Goal: Task Accomplishment & Management: Complete application form

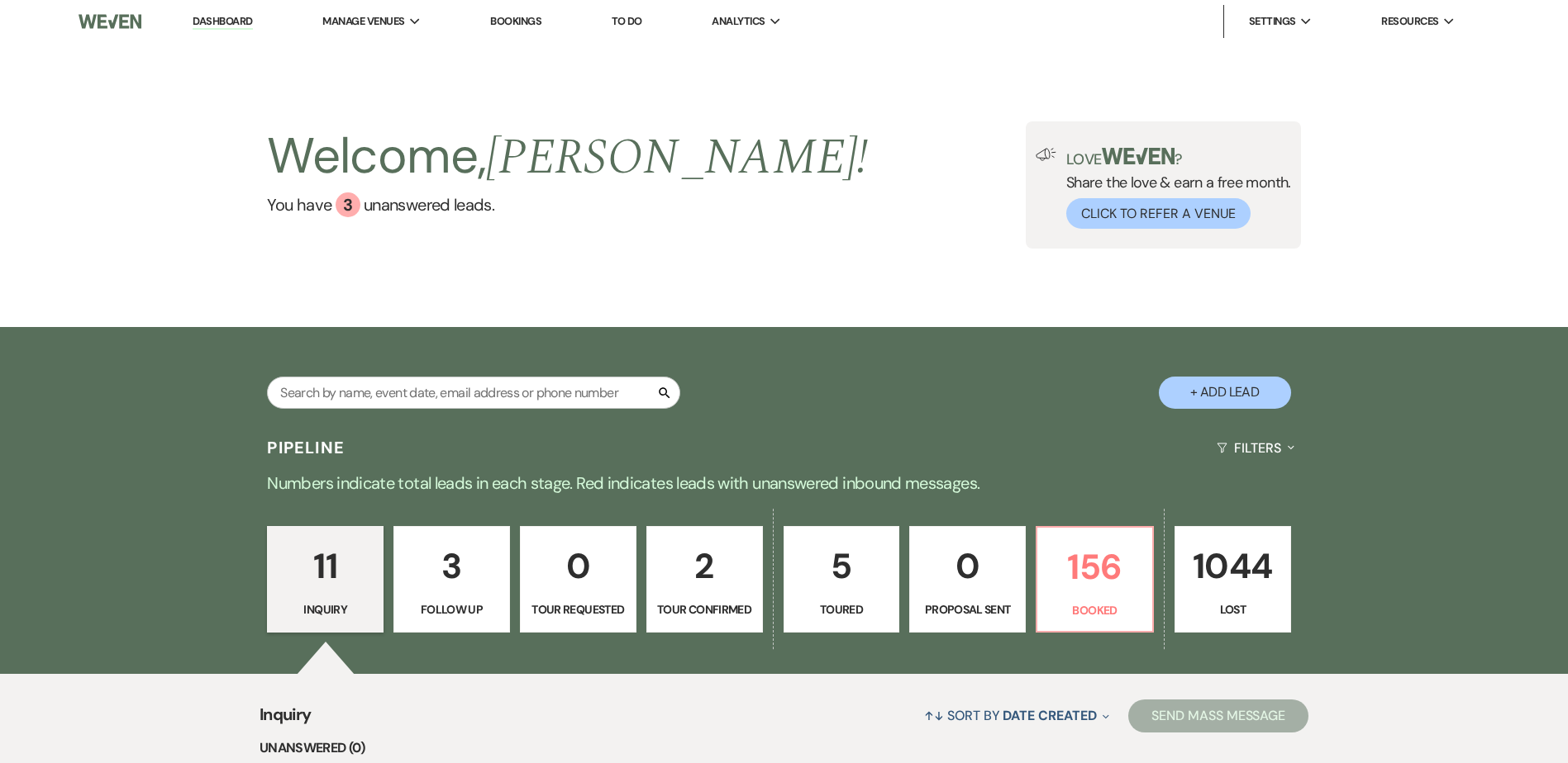
click at [1227, 392] on button "+ Add Lead" at bounding box center [1224, 393] width 132 height 32
select select "594"
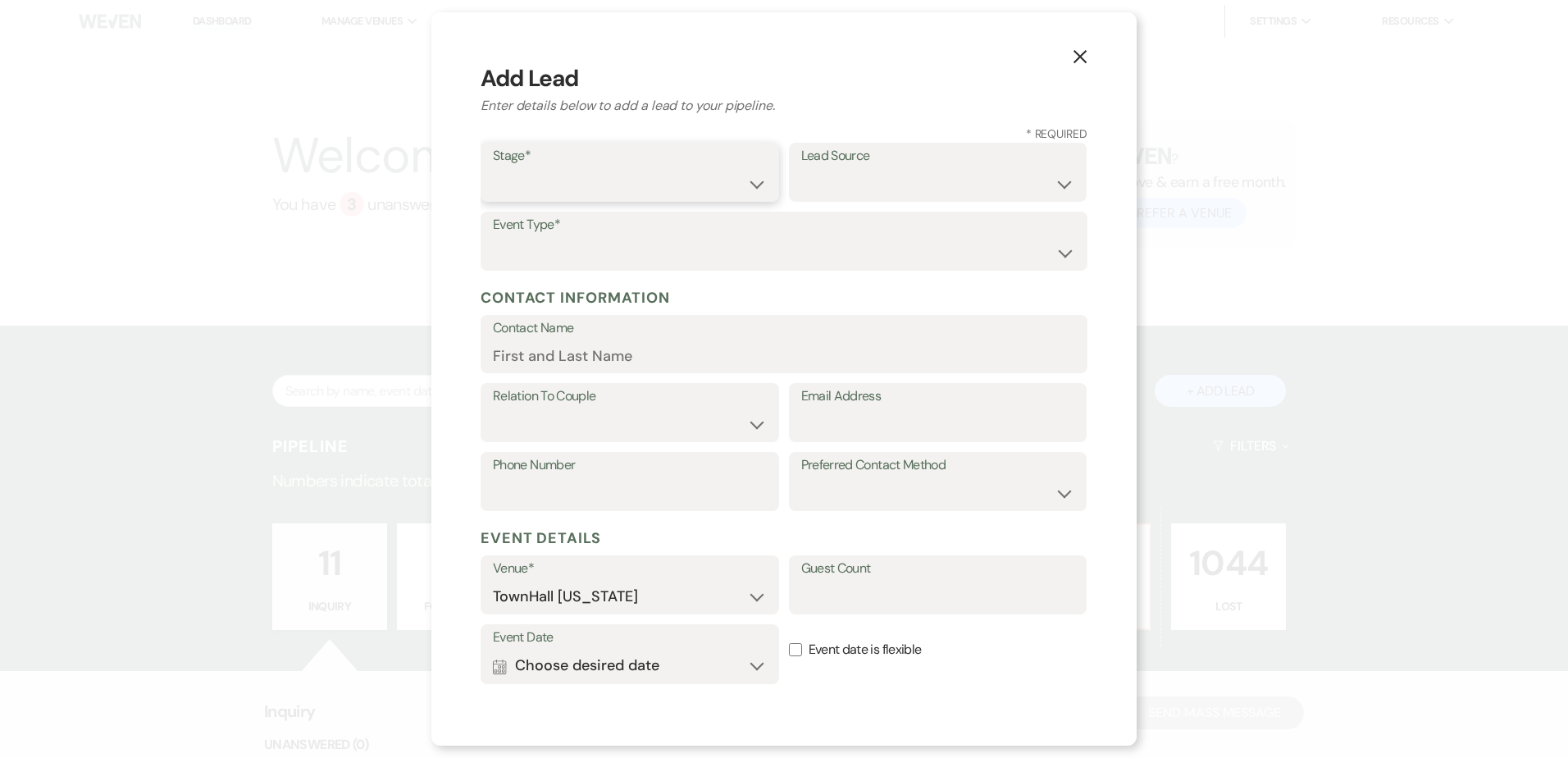
click at [626, 178] on select "Inquiry Follow Up Tour Requested Tour Confirmed Toured Proposal Sent Booked Lost" at bounding box center [629, 184] width 274 height 32
select select "6"
click at [493, 168] on select "Inquiry Follow Up Tour Requested Tour Confirmed Toured Proposal Sent Booked Lost" at bounding box center [629, 184] width 274 height 32
click at [841, 177] on select "Weven Venue Website Instagram Facebook Pinterest Google The Knot Wedding Wire H…" at bounding box center [938, 184] width 274 height 32
select select "19"
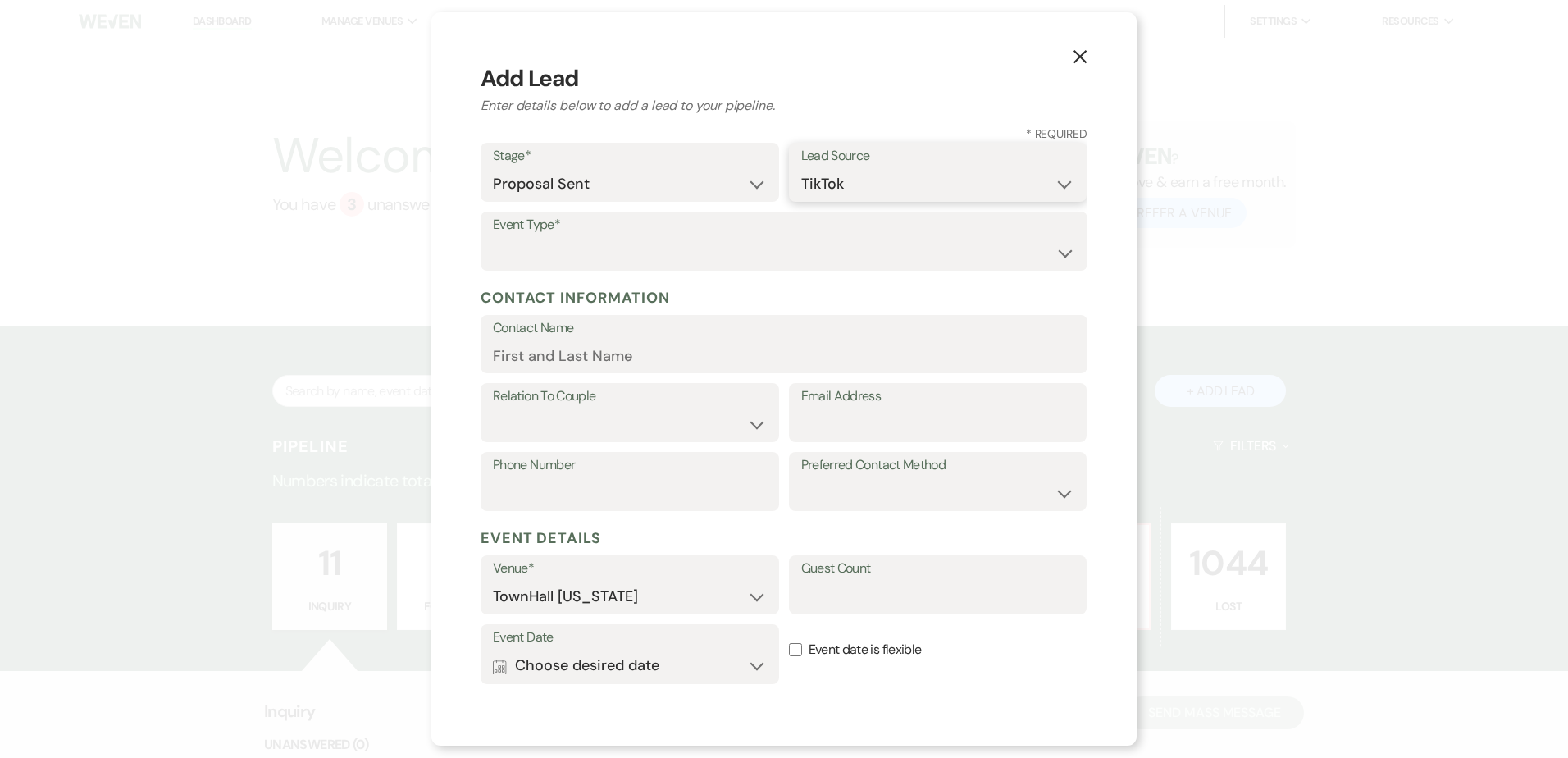
click at [801, 168] on select "Weven Venue Website Instagram Facebook Pinterest Google The Knot Wedding Wire H…" at bounding box center [938, 184] width 274 height 32
click at [623, 259] on select "Wedding Anniversary Party Baby Shower Bachelorette / Bachelor Party Birthday Pa…" at bounding box center [784, 253] width 582 height 32
select select "16"
click at [493, 237] on select "Wedding Anniversary Party Baby Shower Bachelorette / Bachelor Party Birthday Pa…" at bounding box center [784, 253] width 582 height 32
click at [823, 432] on input "Email Address" at bounding box center [938, 425] width 274 height 32
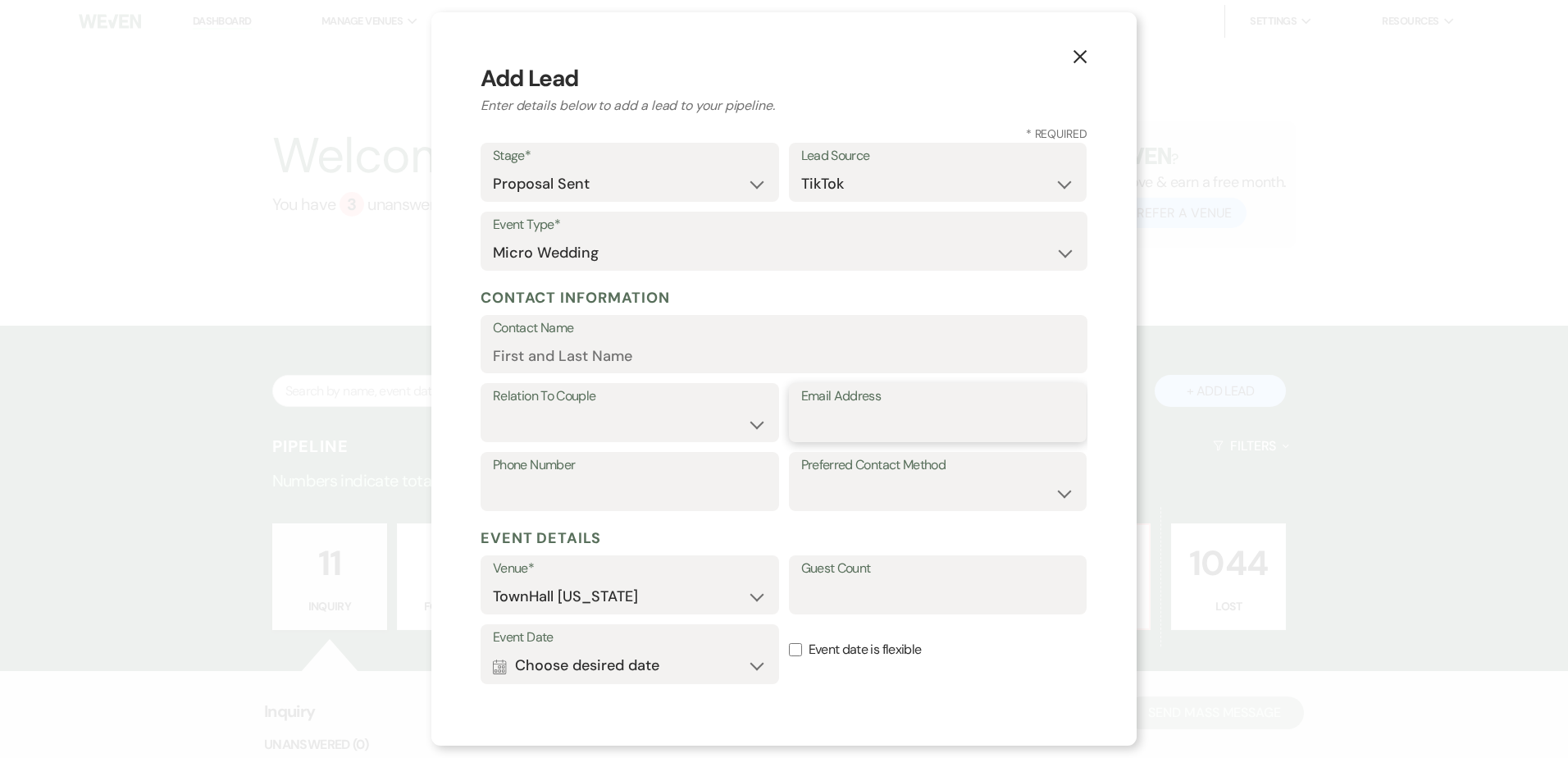
paste input "[EMAIL_ADDRESS][DOMAIN_NAME]"
type input "[EMAIL_ADDRESS][DOMAIN_NAME]"
click at [663, 356] on input "Contact Name" at bounding box center [784, 356] width 582 height 32
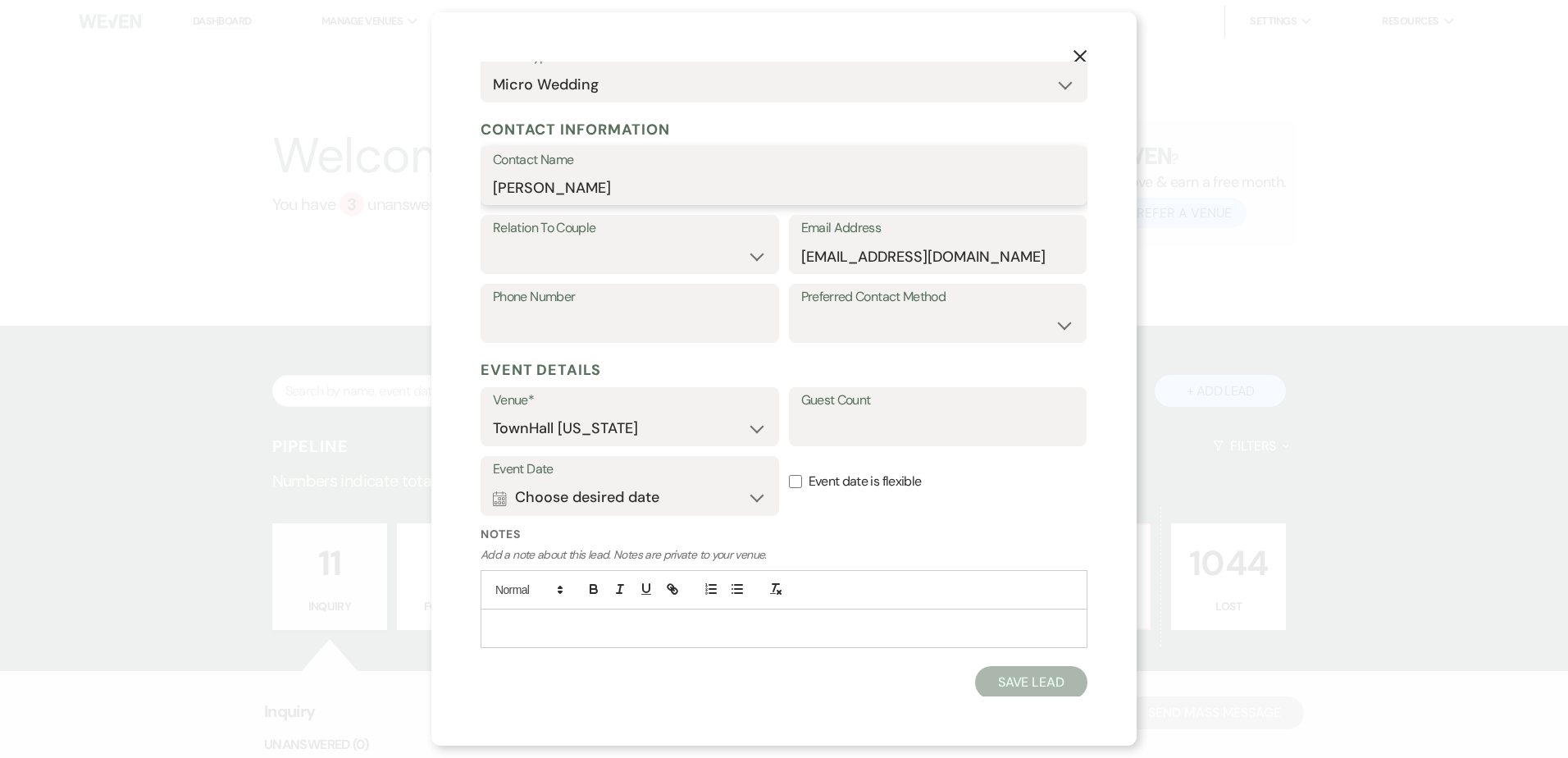
scroll to position [171, 0]
type input "[PERSON_NAME]"
click at [833, 437] on input "Guest Count" at bounding box center [938, 426] width 274 height 32
type input "2"
click at [727, 502] on button "Calendar Choose desired date Expand" at bounding box center [629, 495] width 274 height 33
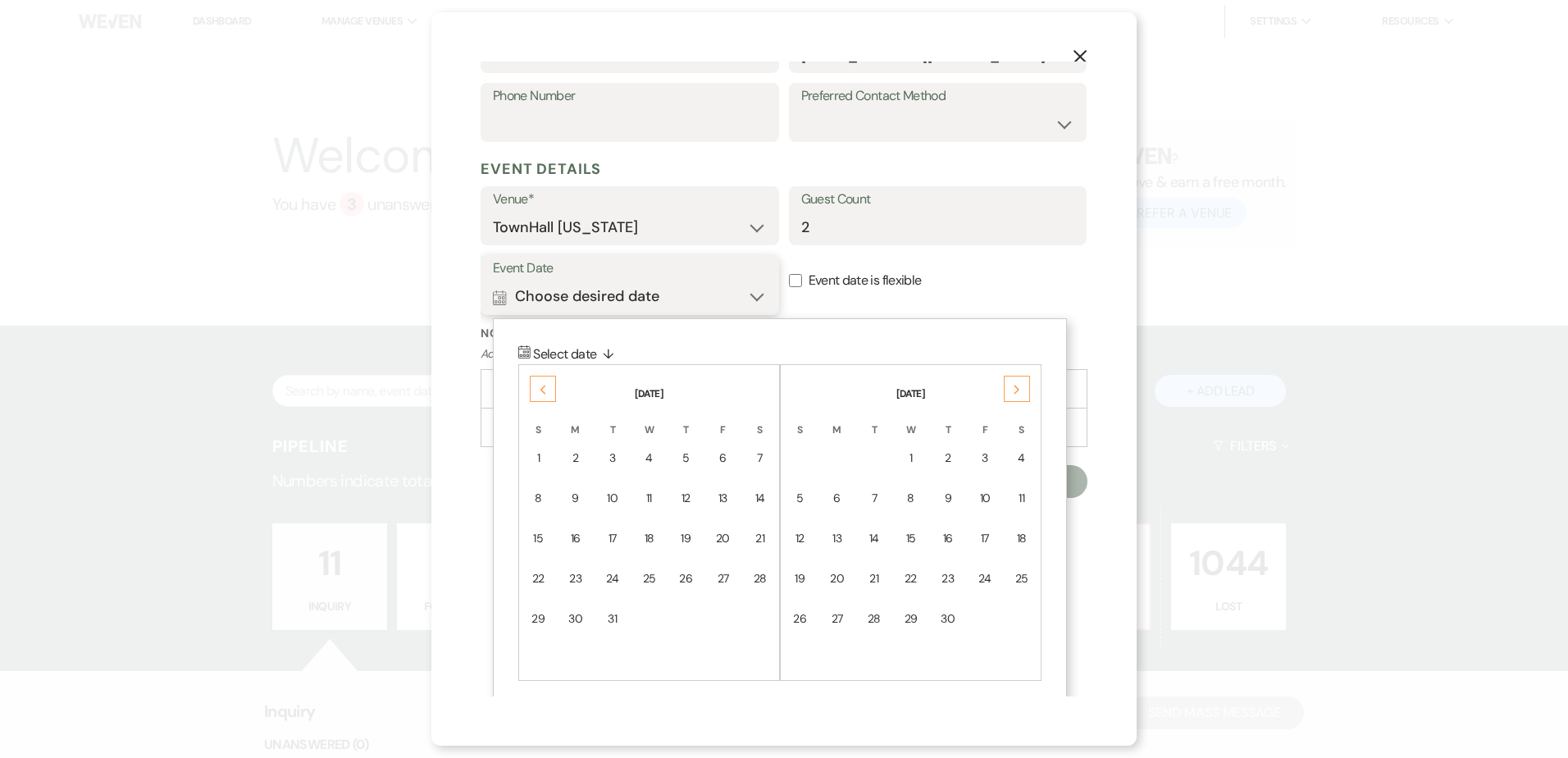
scroll to position [379, 0]
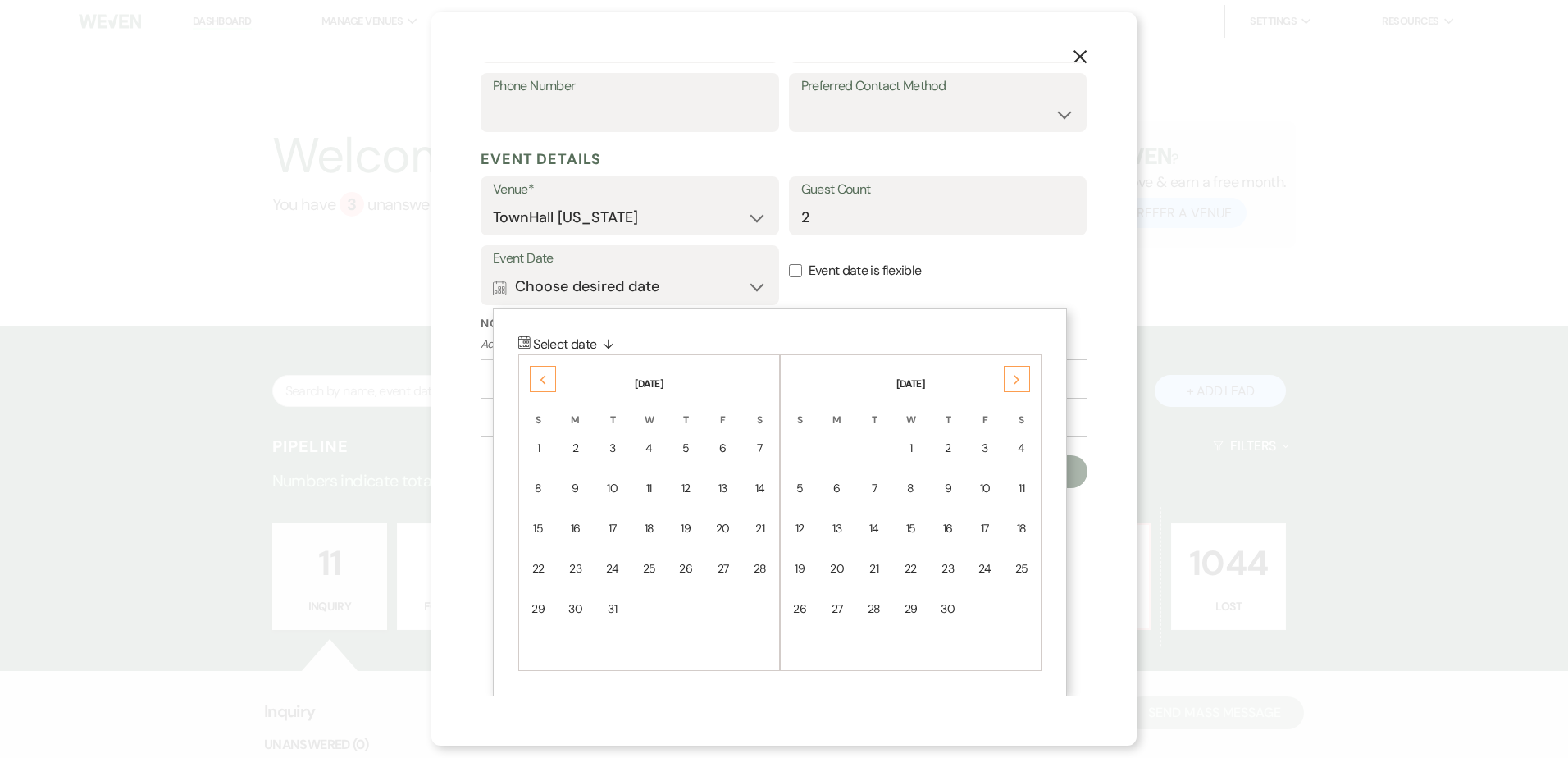
click at [548, 383] on div "Previous" at bounding box center [543, 379] width 26 height 26
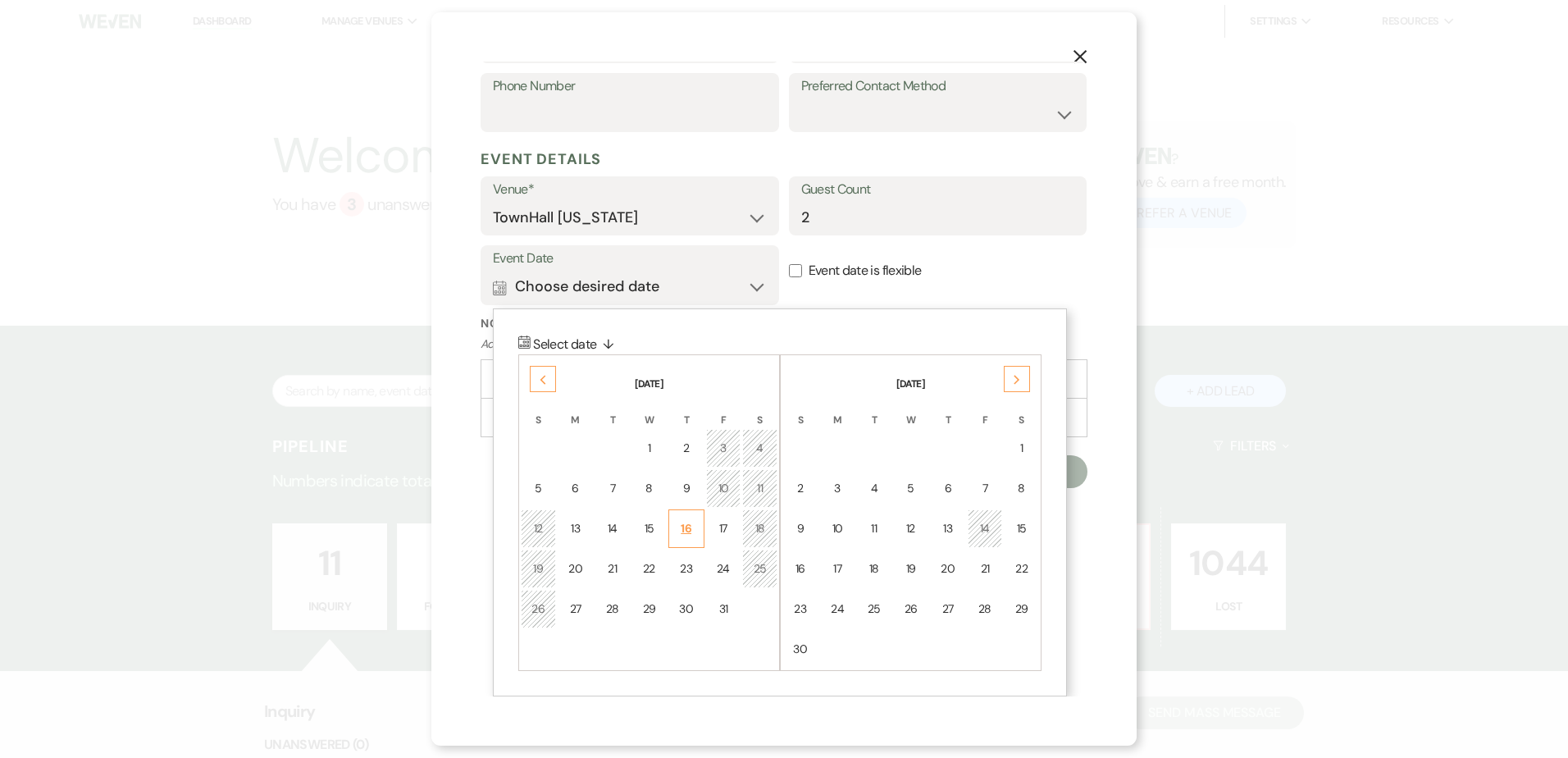
click at [691, 533] on div "16" at bounding box center [686, 529] width 15 height 18
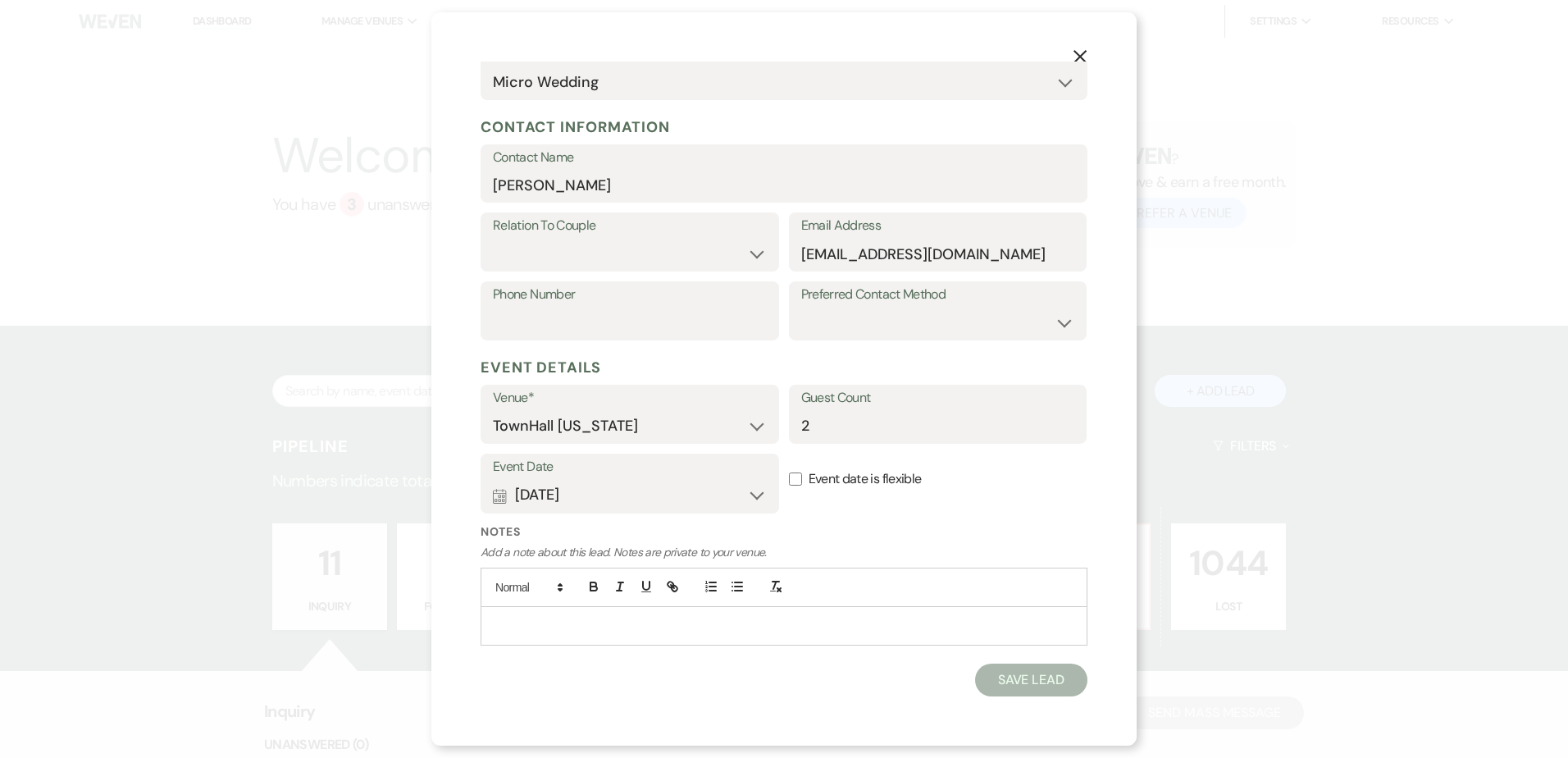
click at [792, 635] on div at bounding box center [784, 626] width 605 height 38
click at [837, 660] on div "Notes Add a note about this lead. Notes are private to your venue. Ceremony Onl…" at bounding box center [784, 594] width 607 height 140
click at [902, 555] on p "Add a note about this lead. Notes are private to your venue." at bounding box center [784, 553] width 607 height 18
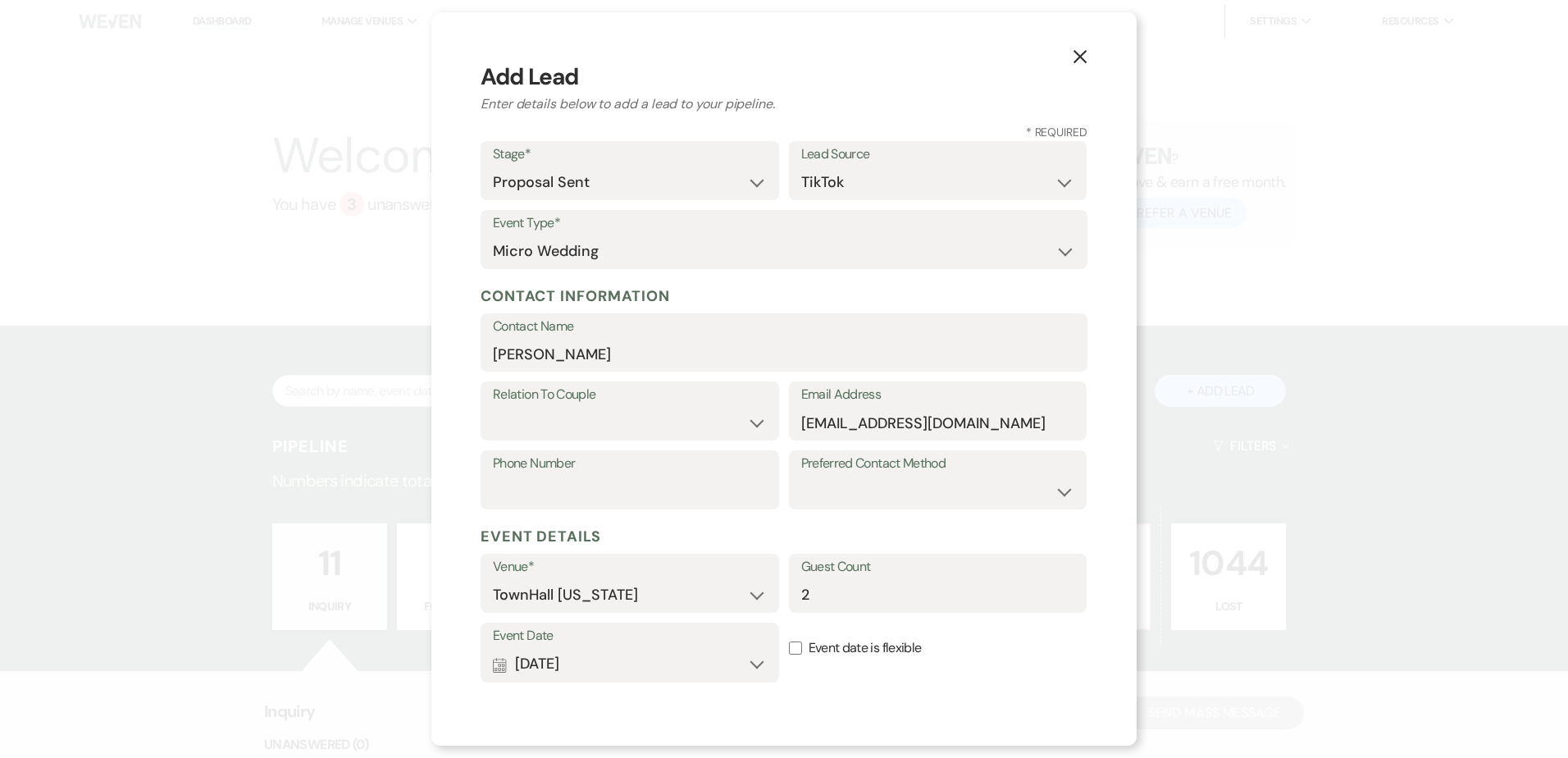
scroll to position [0, 0]
click at [708, 420] on select "Couple Planner Parent of Couple Family Member Friend Other" at bounding box center [629, 425] width 274 height 32
select select "1"
click at [493, 409] on select "Couple Planner Parent of Couple Family Member Friend Other" at bounding box center [629, 425] width 274 height 32
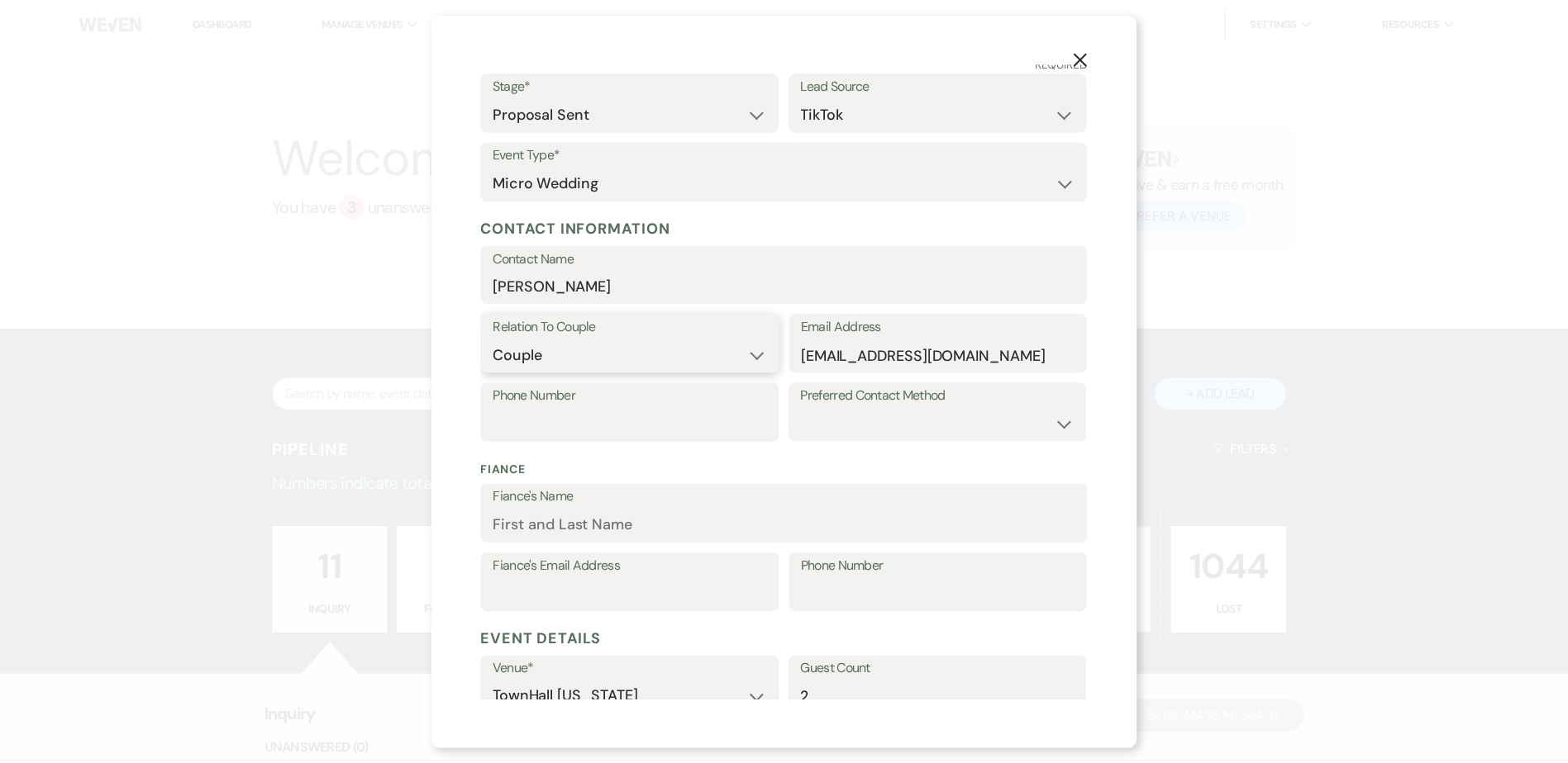
scroll to position [343, 0]
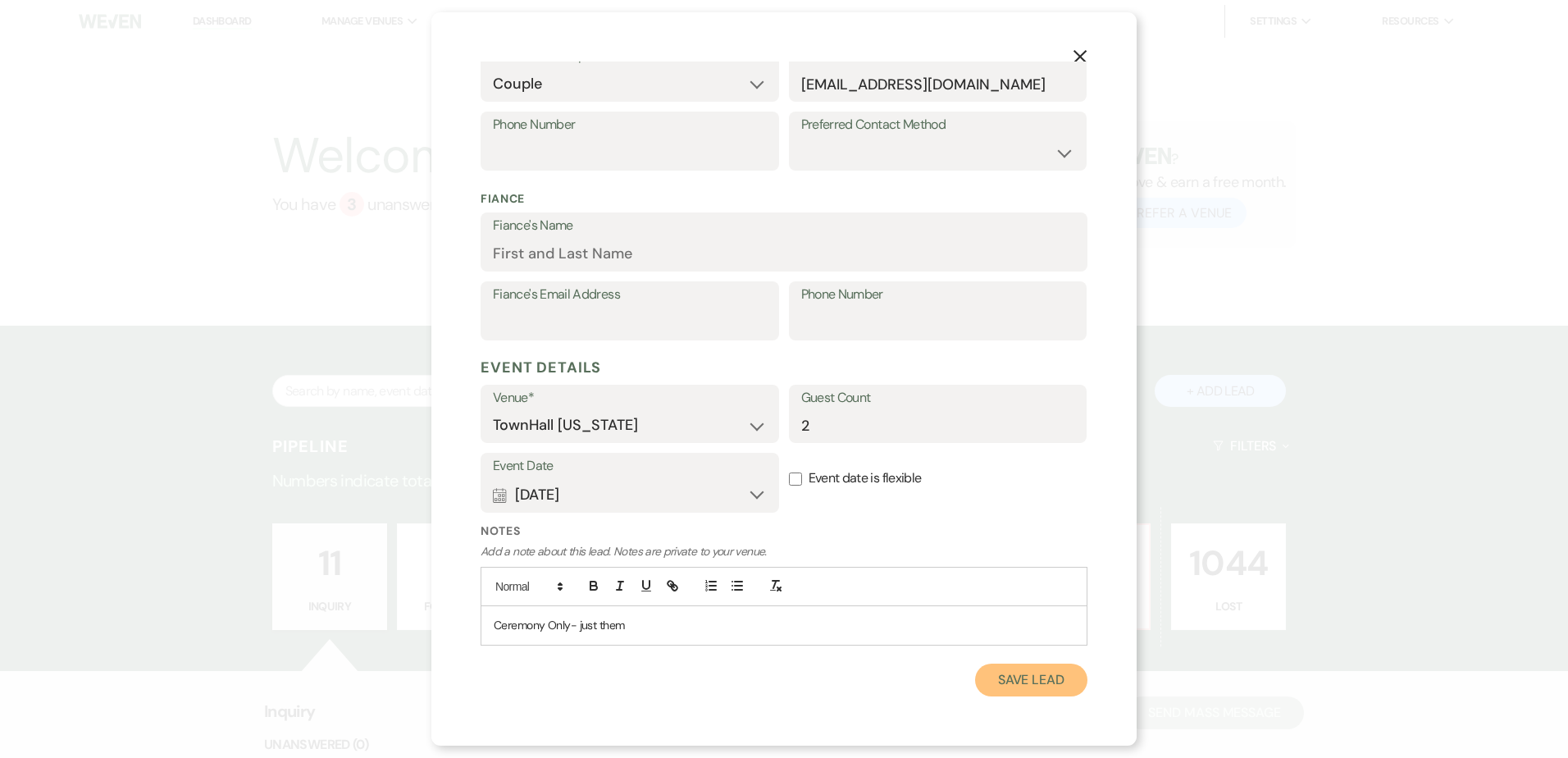
click at [1011, 681] on button "Save Lead" at bounding box center [1030, 680] width 112 height 33
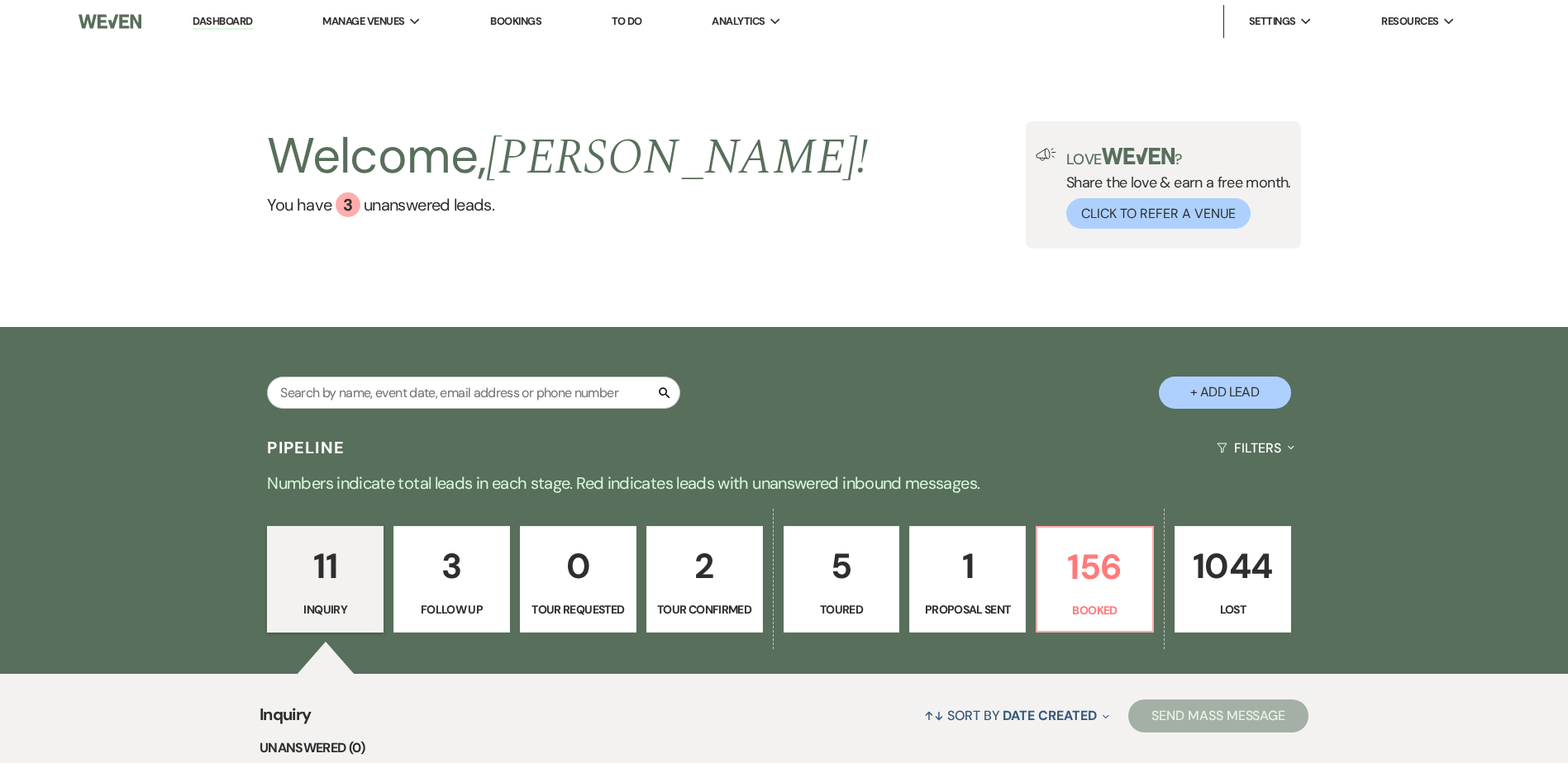
click at [956, 563] on p "1" at bounding box center [967, 566] width 95 height 55
select select "6"
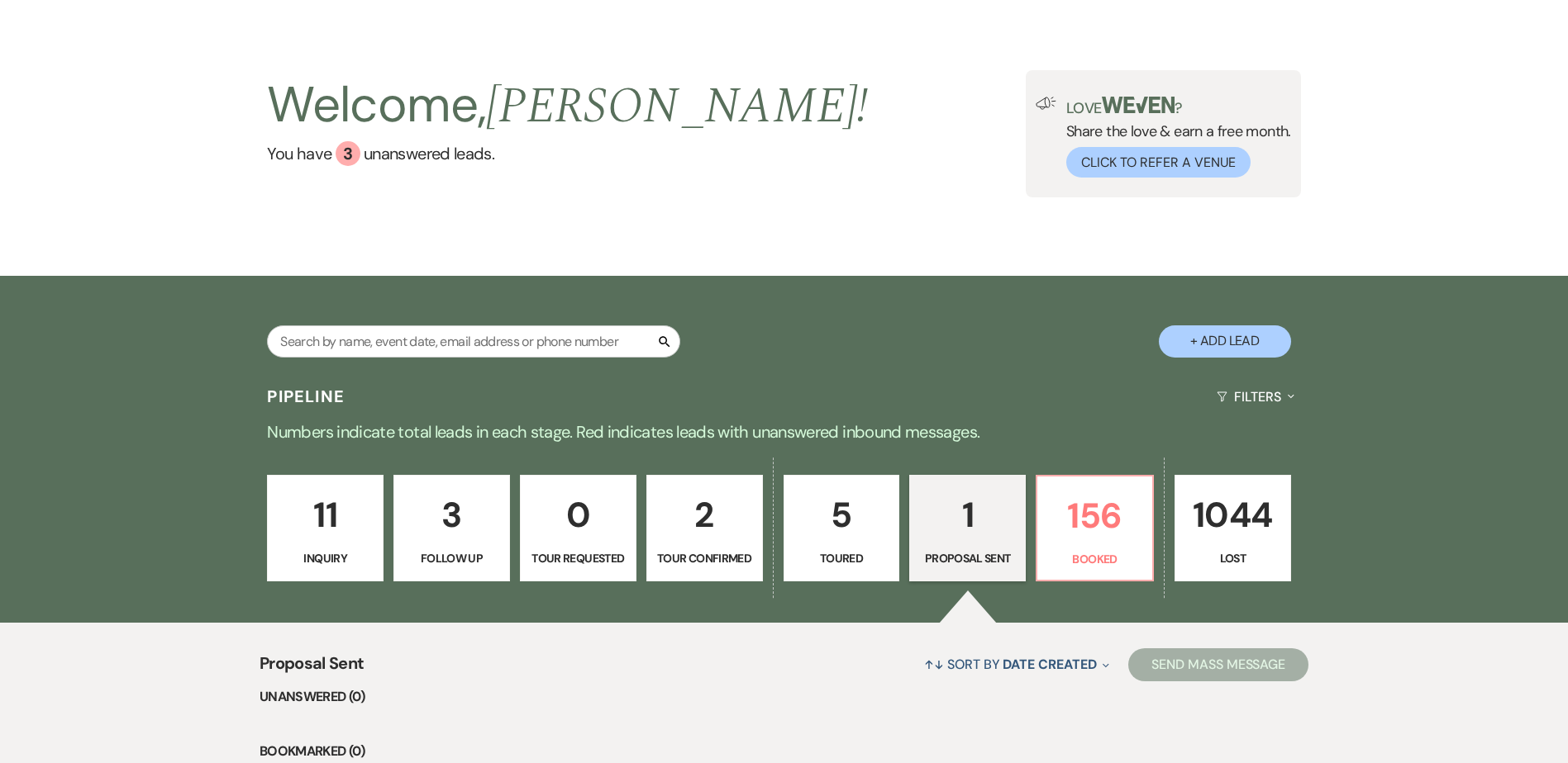
scroll to position [330, 0]
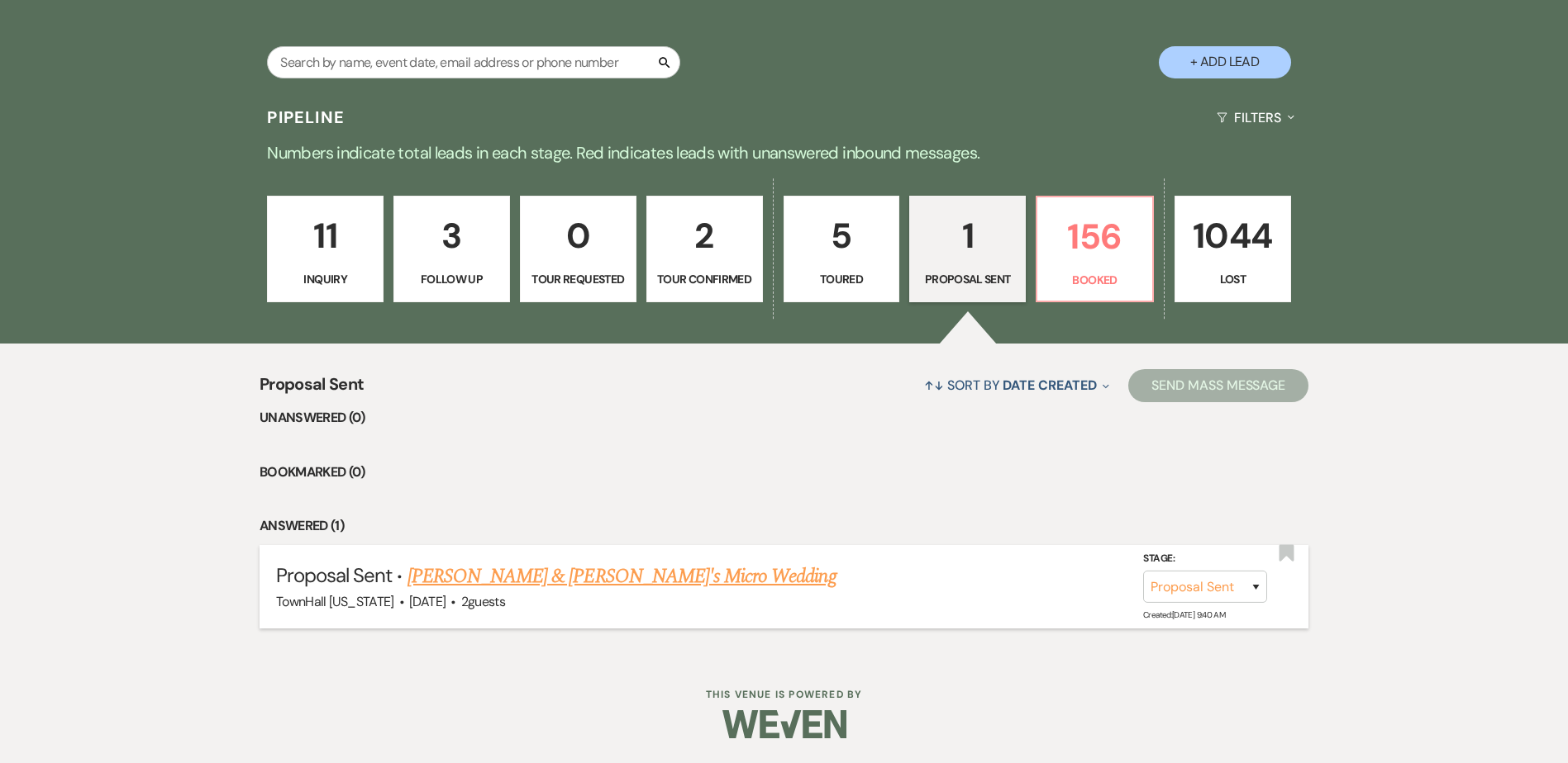
click at [643, 570] on link "[PERSON_NAME] & [PERSON_NAME]'s Micro Wedding" at bounding box center [621, 577] width 428 height 30
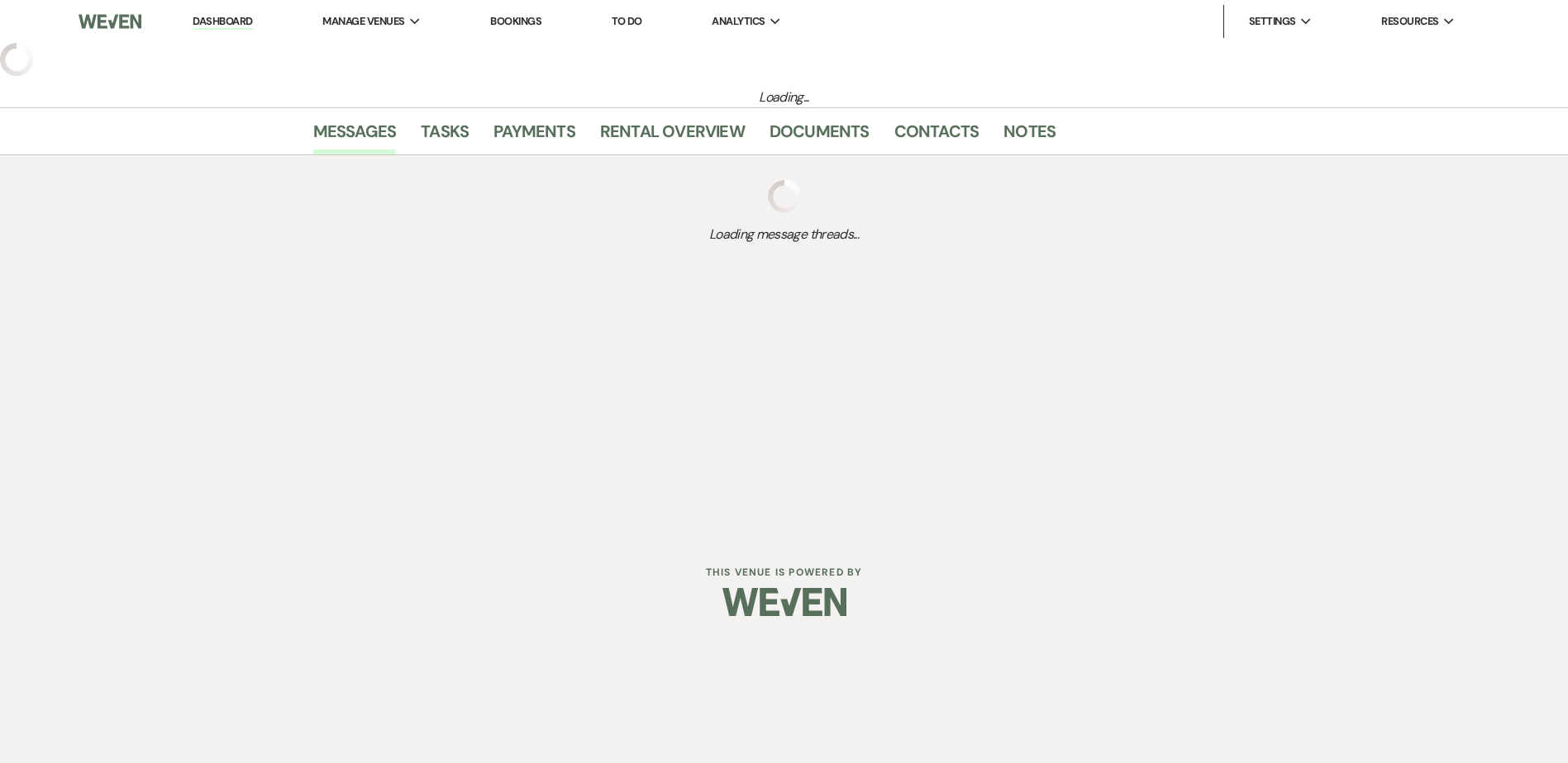
select select "6"
select select "19"
select select "16"
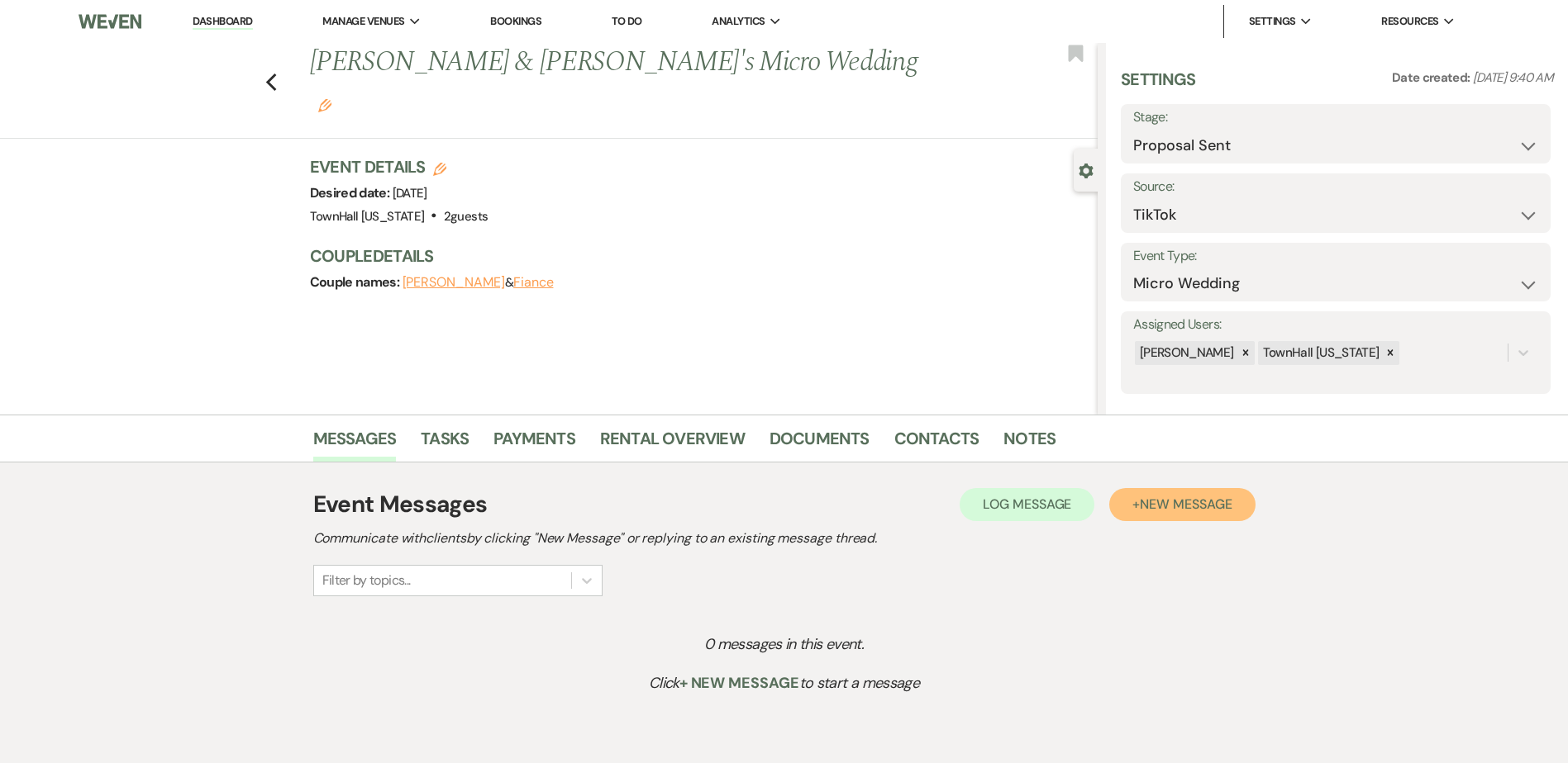
click at [1197, 512] on span "New Message" at bounding box center [1185, 504] width 92 height 18
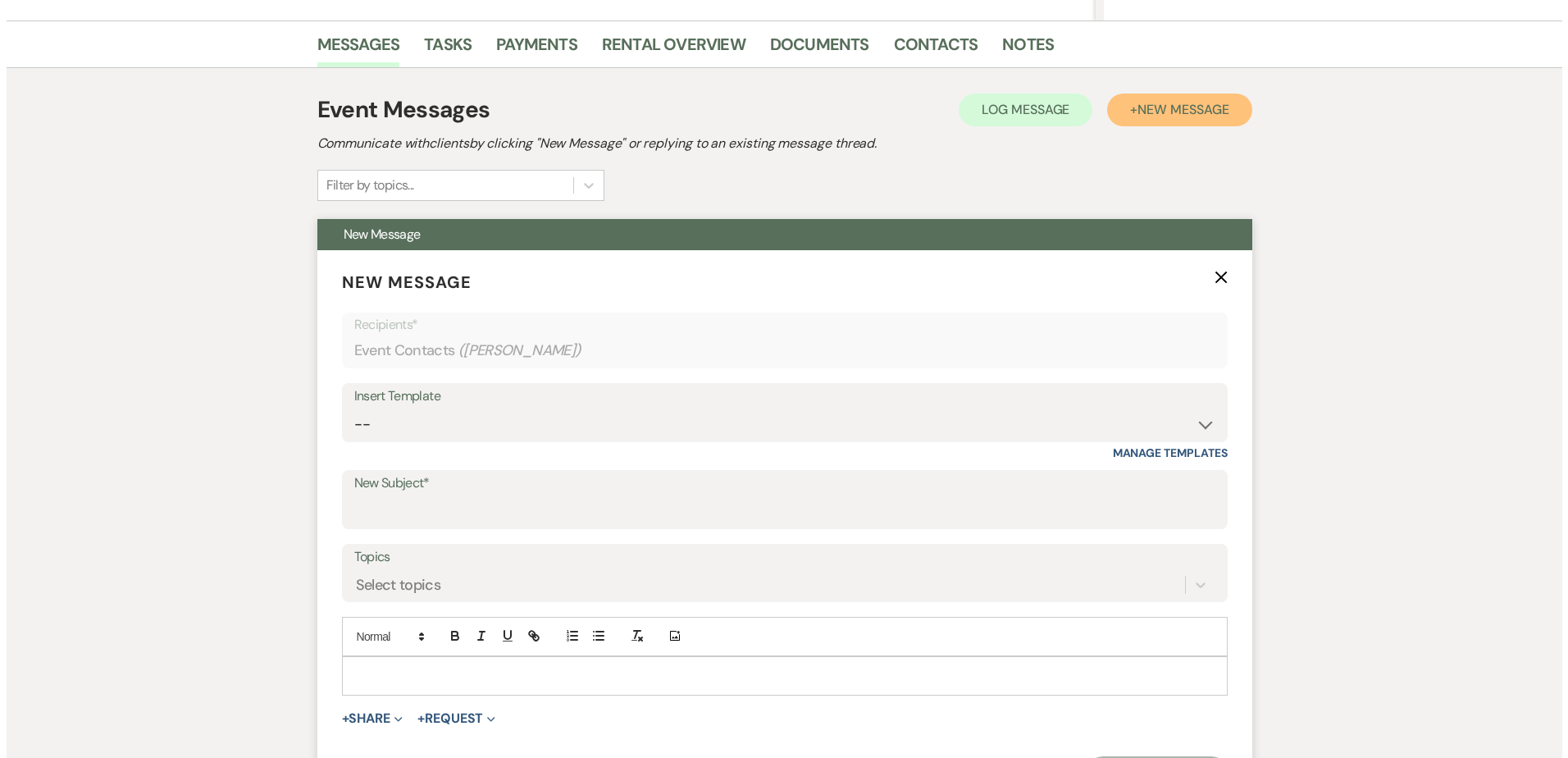
scroll to position [711, 0]
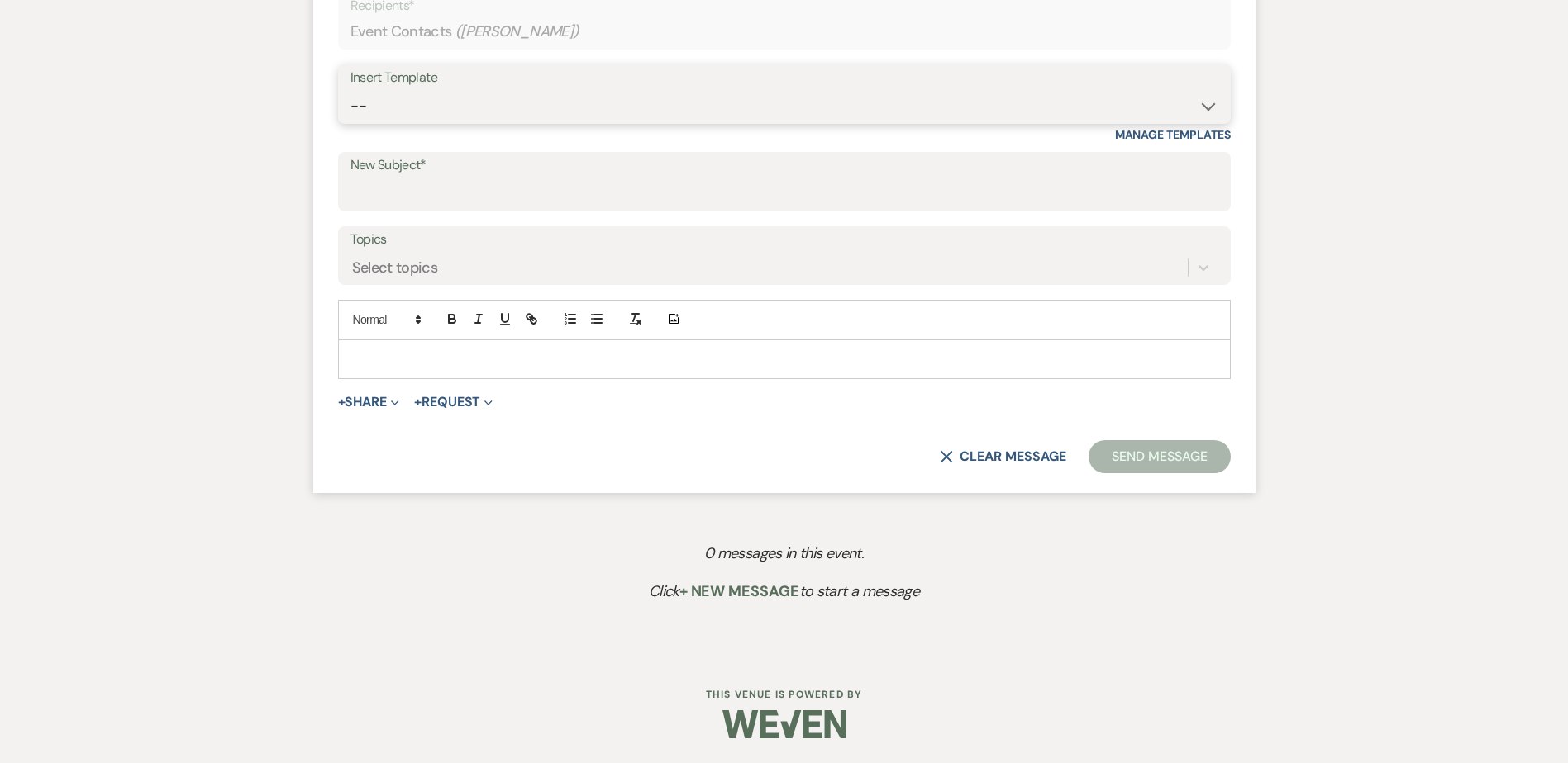
click at [391, 109] on select "-- Wedding Inquiry Follow Up: 2-3 days after initial lead- Avg Cost + Albums Th…" at bounding box center [784, 106] width 867 height 32
select select "831"
click at [351, 90] on select "-- Wedding Inquiry Follow Up: 2-3 days after initial lead- Avg Cost + Albums Th…" at bounding box center [784, 106] width 867 height 32
type input "TownHall [US_STATE] License Agreement & Booking Details Form"
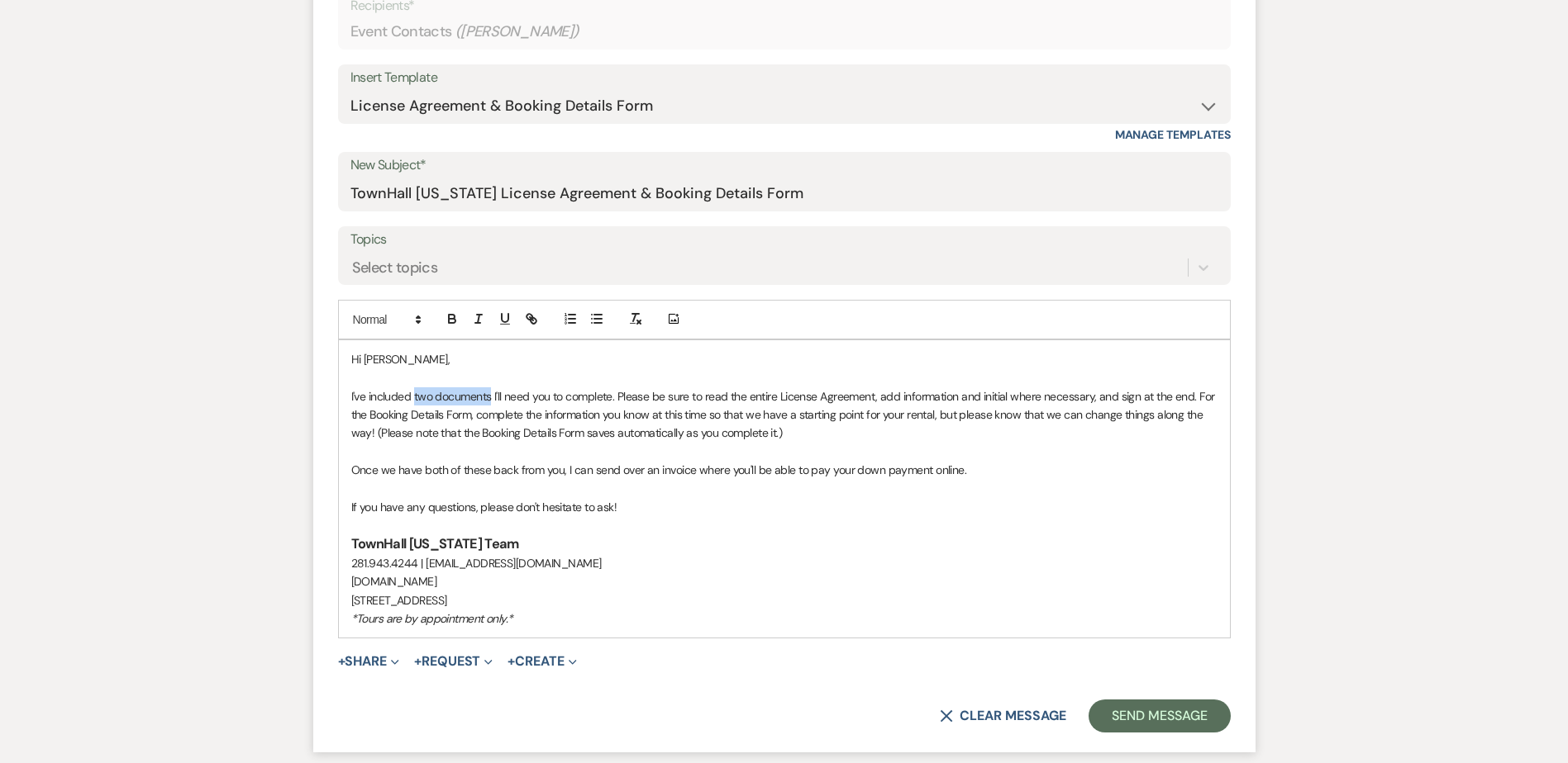
drag, startPoint x: 414, startPoint y: 396, endPoint x: 492, endPoint y: 396, distance: 78.0
click at [492, 396] on p "I've included two documents I'll need you to complete. Please be sure to read t…" at bounding box center [784, 414] width 866 height 55
click at [890, 396] on p "I've included a link below to our License Agreement I'll need you to complete. …" at bounding box center [784, 414] width 866 height 55
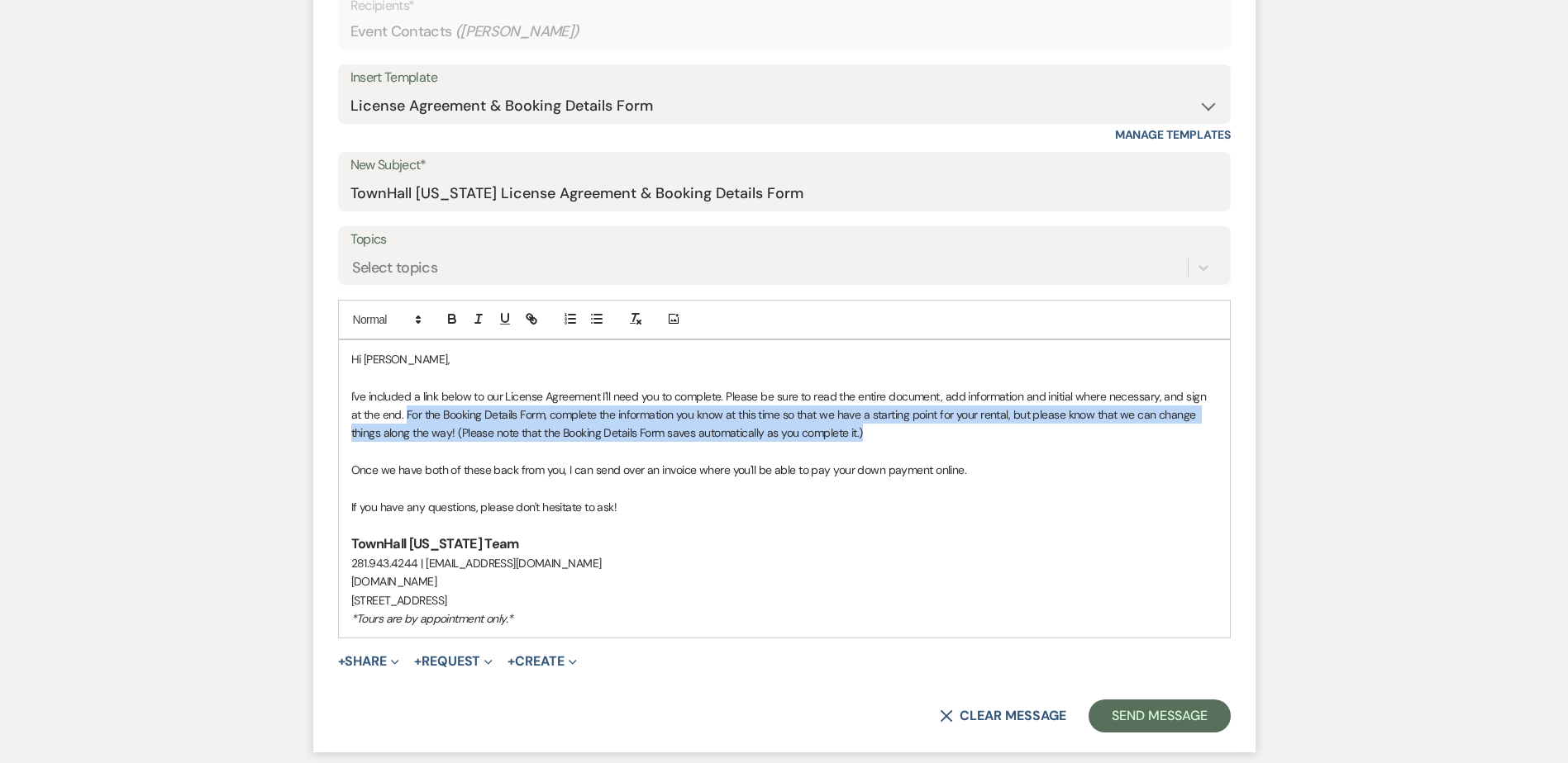
drag, startPoint x: 394, startPoint y: 412, endPoint x: 837, endPoint y: 431, distance: 443.4
click at [837, 431] on p "I've included a link below to our License Agreement I'll need you to complete. …" at bounding box center [784, 414] width 866 height 55
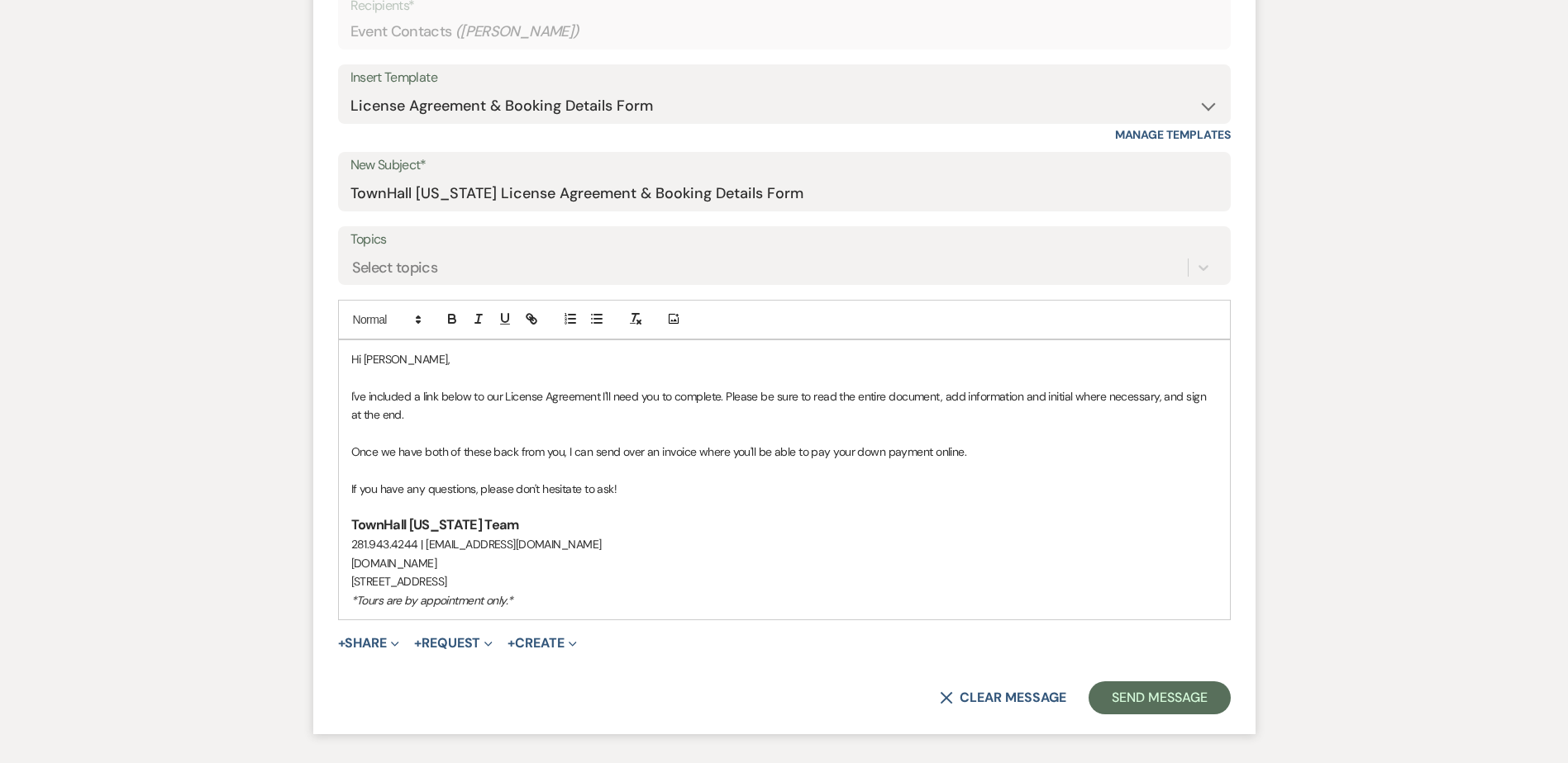
click at [385, 449] on p "Once we have both of these back from you, I can send over an invoice where you'…" at bounding box center [784, 451] width 866 height 18
click at [363, 640] on button "+ Share Expand" at bounding box center [369, 643] width 62 height 13
click at [379, 670] on span "Doc Upload Documents" at bounding box center [404, 676] width 94 height 18
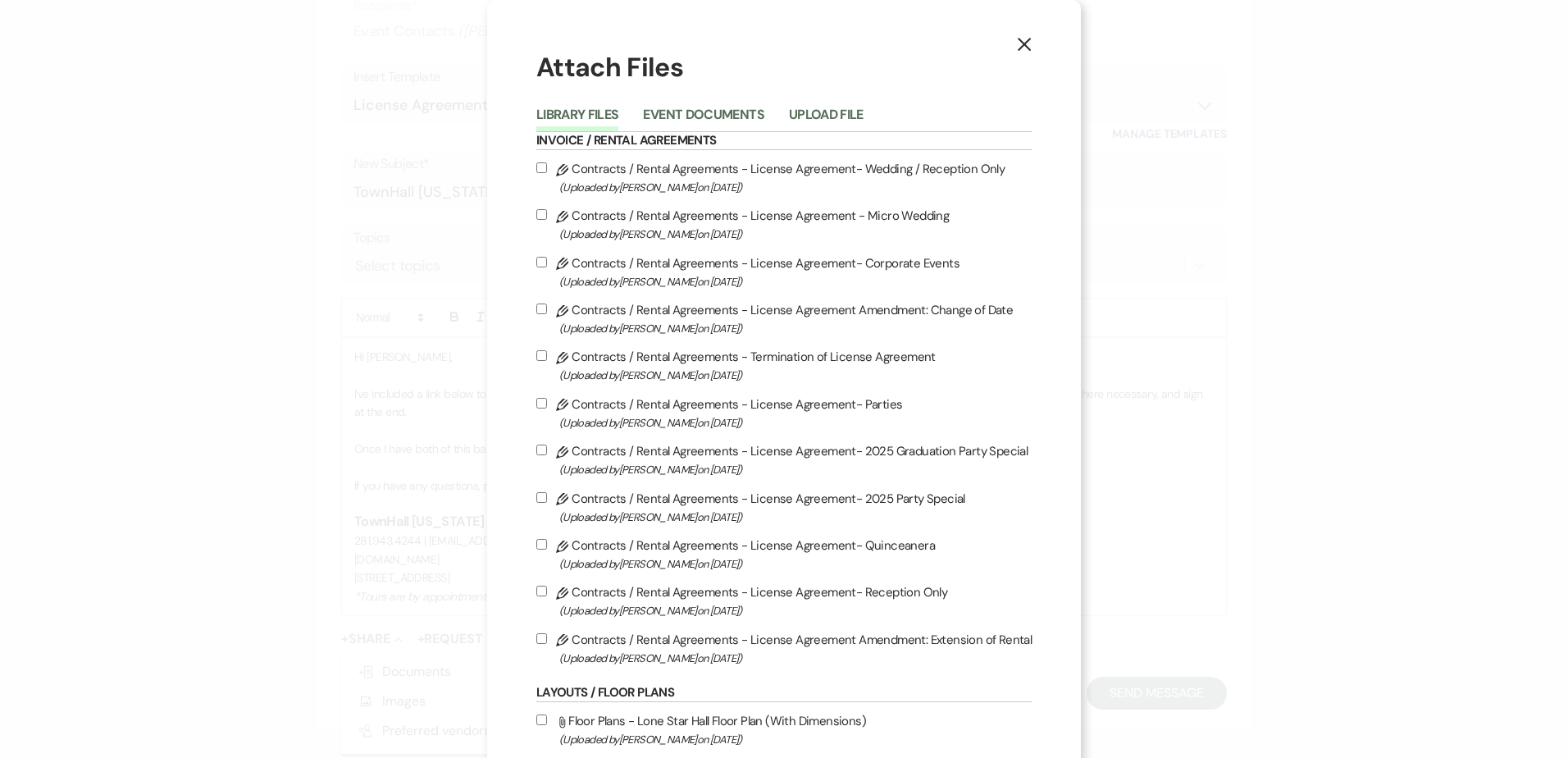
click at [539, 215] on input "Pencil Contracts / Rental Agreements - License Agreement - Micro Wedding (Uploa…" at bounding box center [541, 214] width 10 height 10
checkbox input "true"
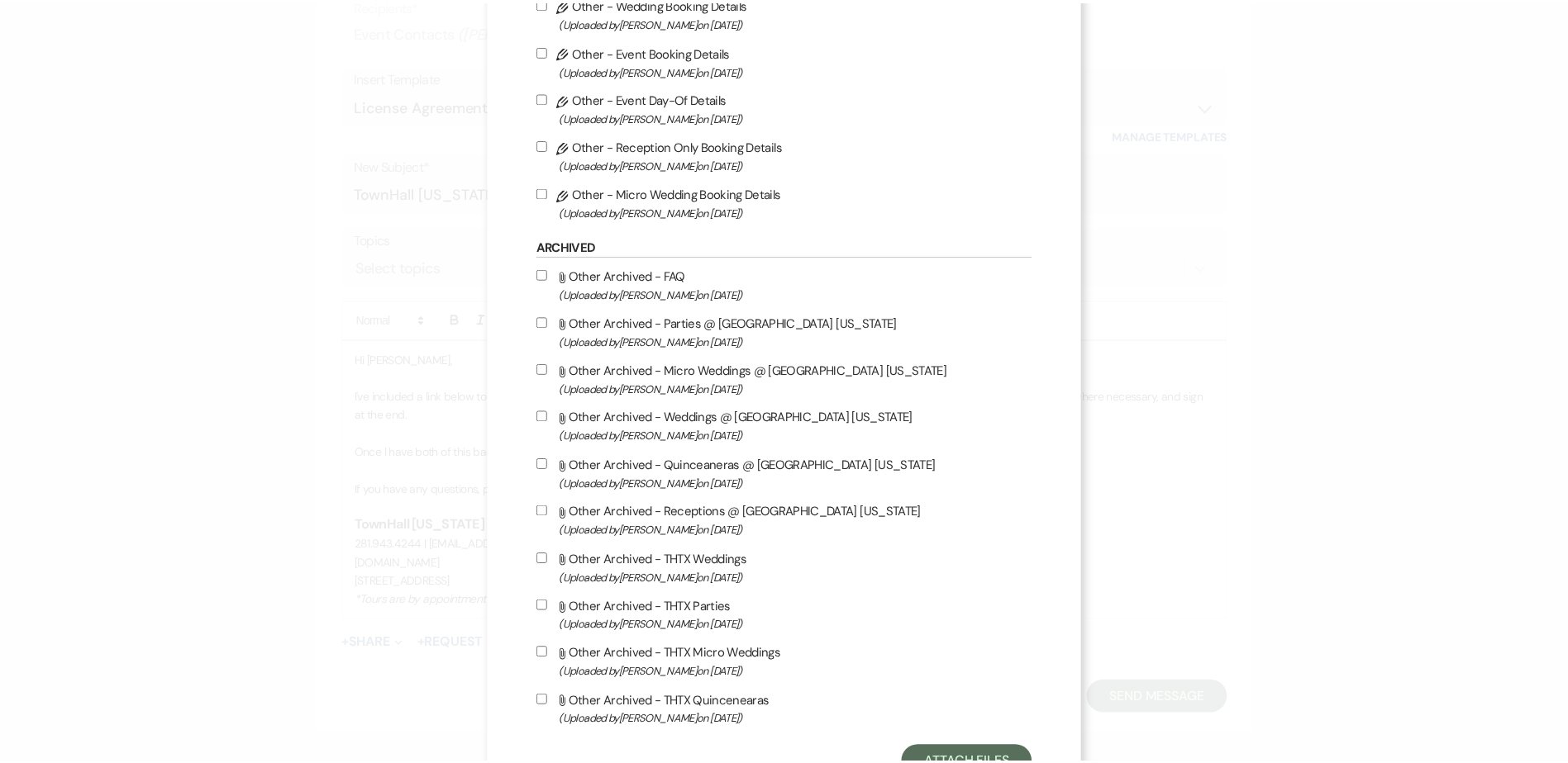
scroll to position [1922, 0]
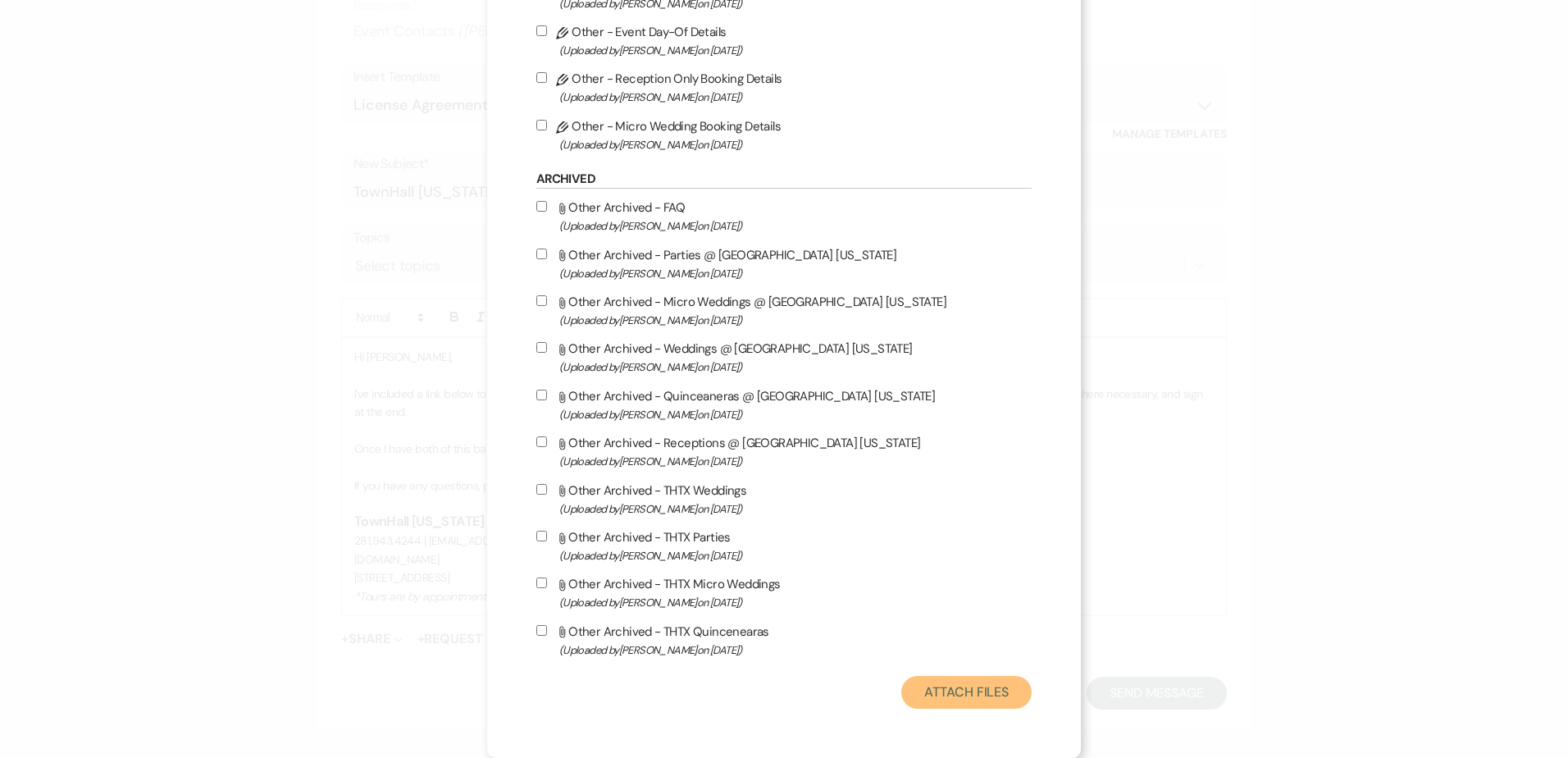
click at [920, 690] on button "Attach Files" at bounding box center [966, 692] width 130 height 33
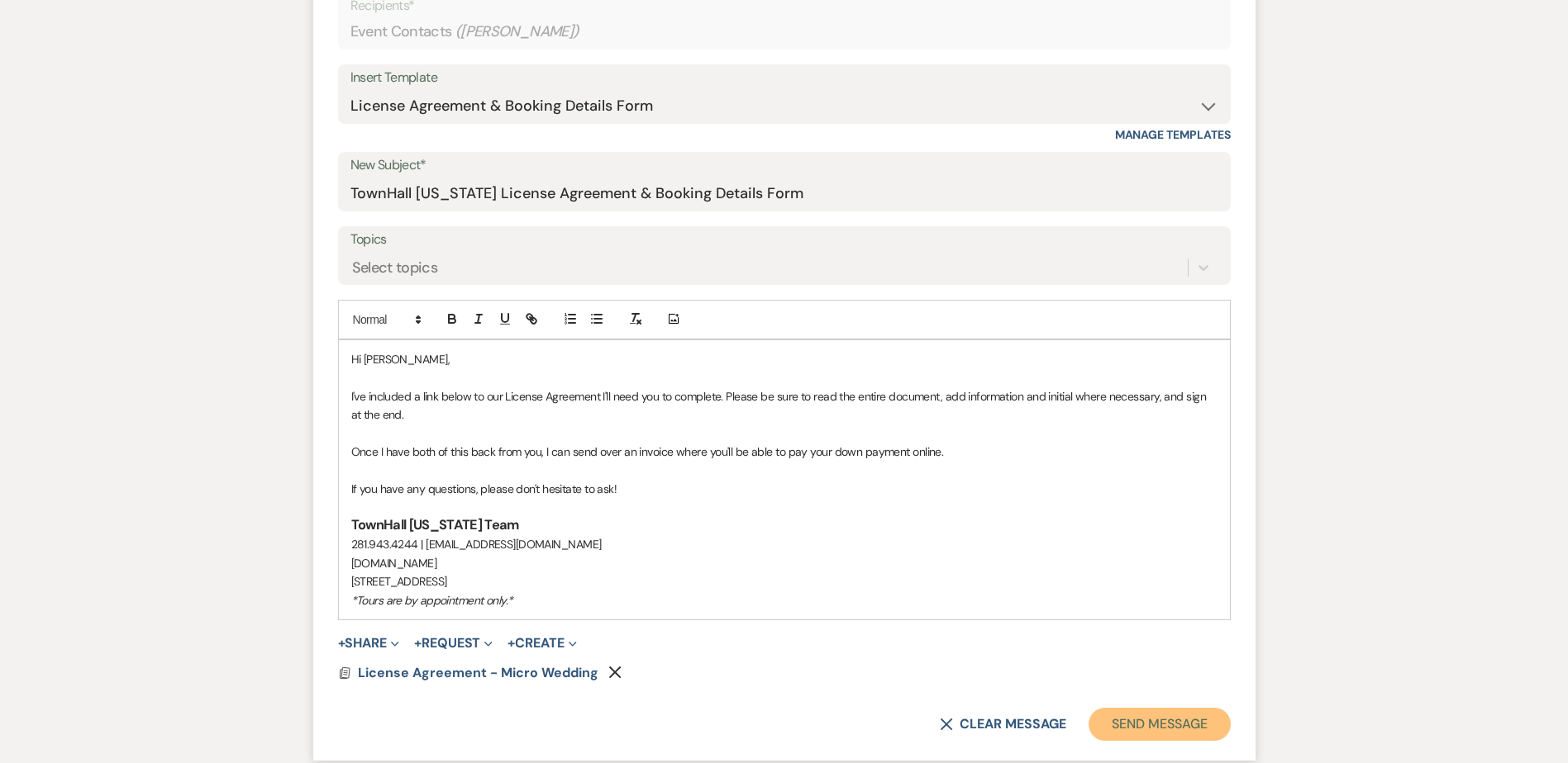
click at [1171, 723] on button "Send Message" at bounding box center [1158, 724] width 141 height 33
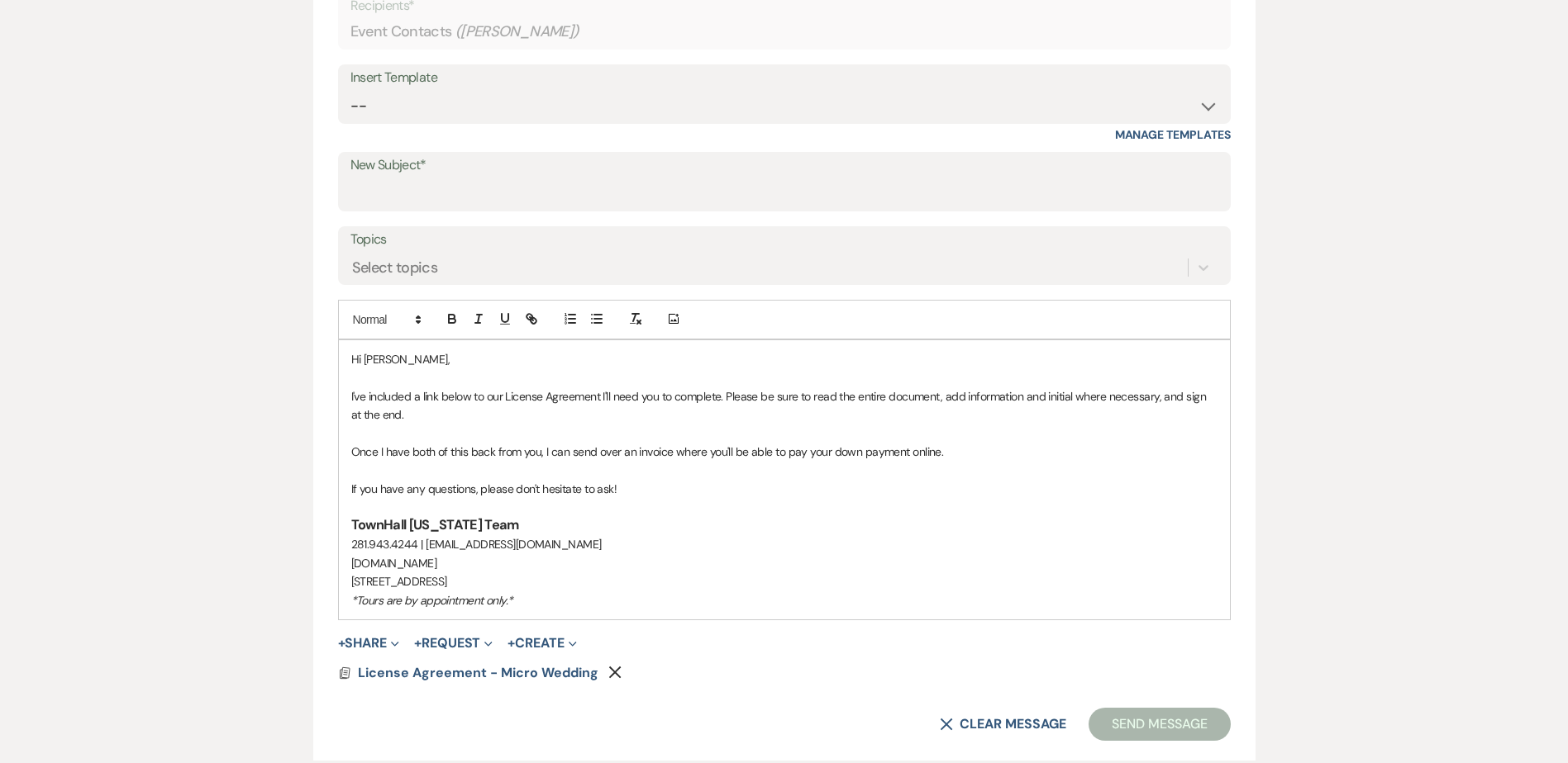
scroll to position [102, 0]
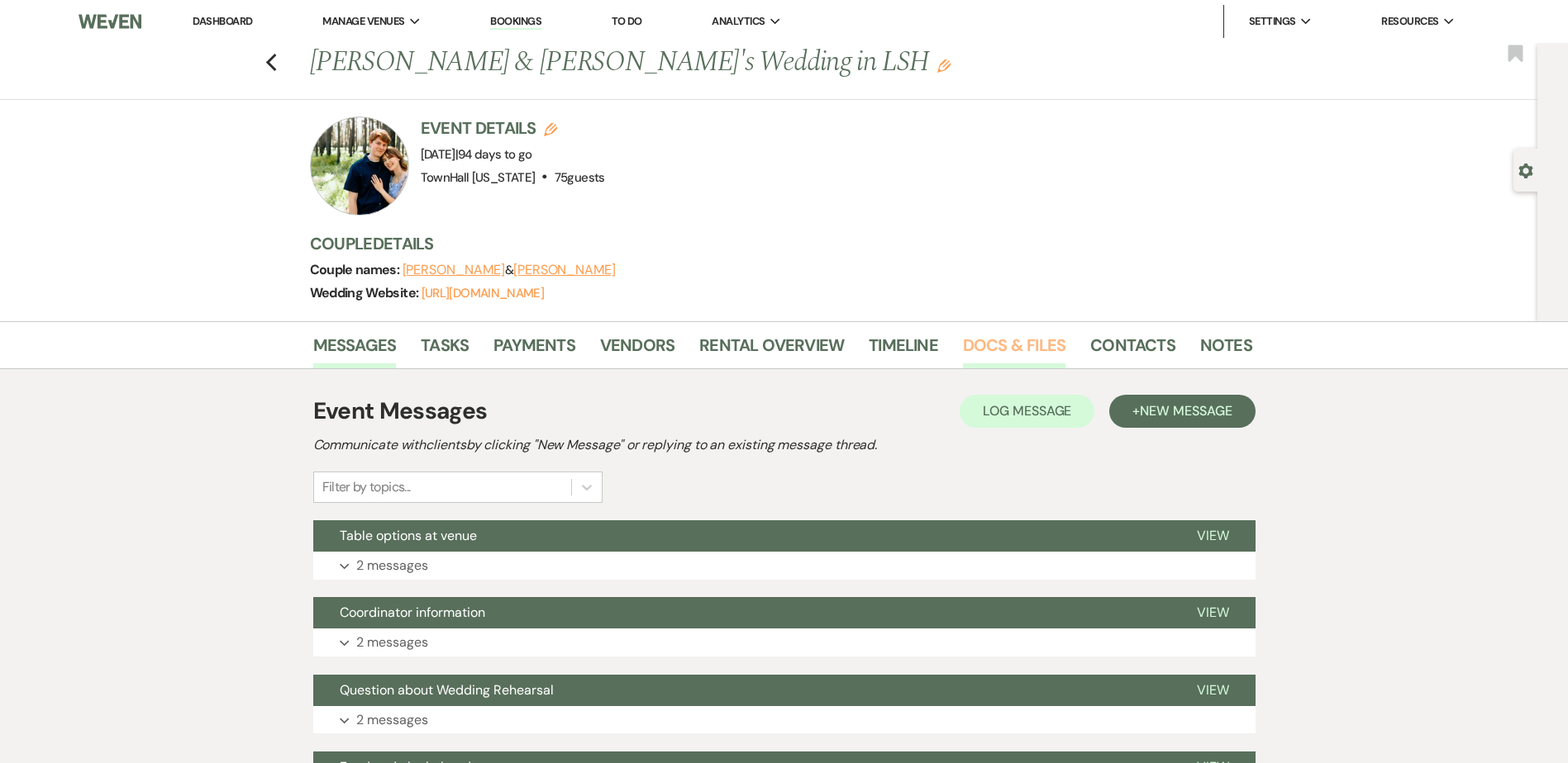
click at [1016, 339] on link "Docs & Files" at bounding box center [1014, 350] width 103 height 36
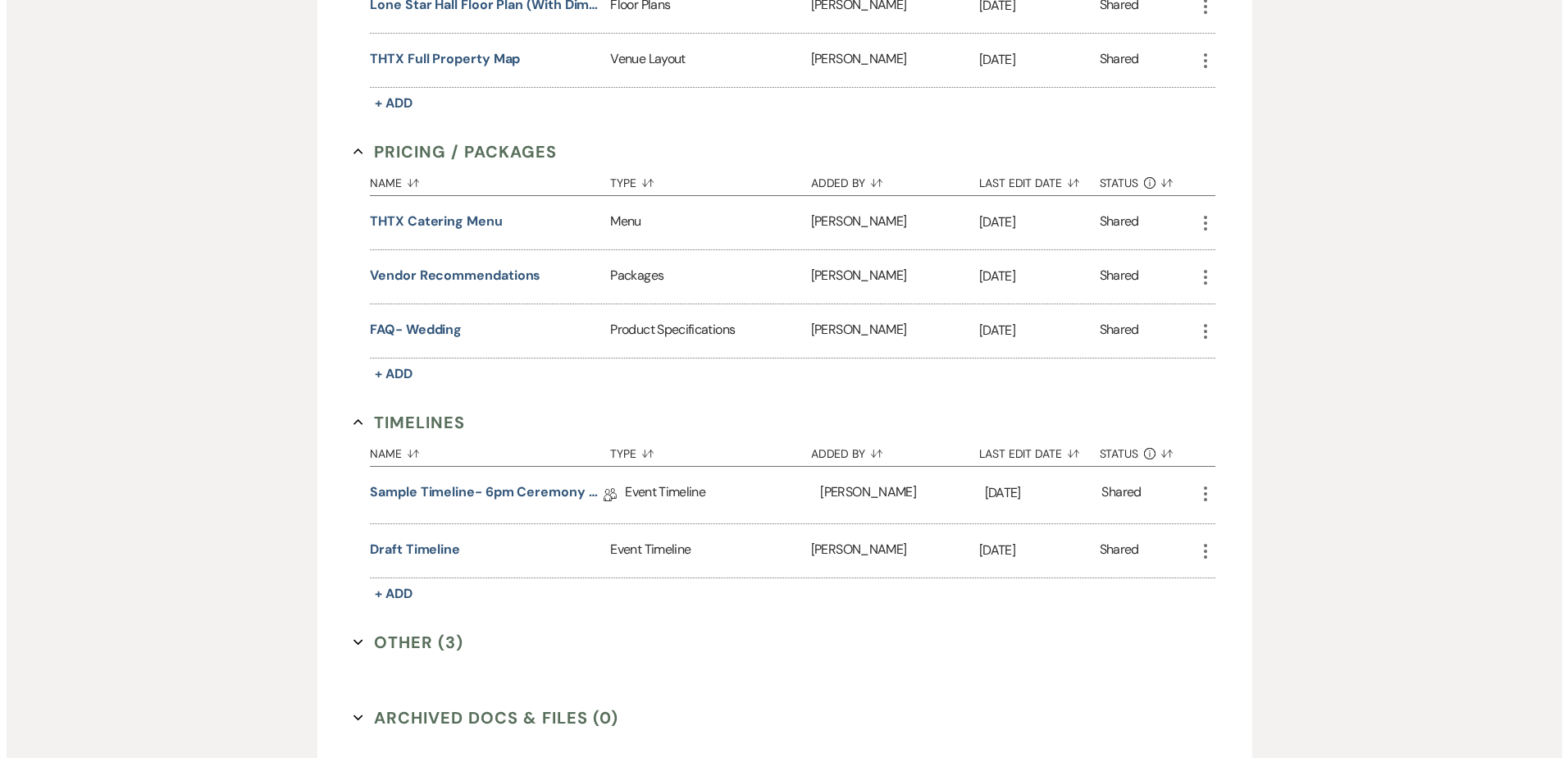
scroll to position [820, 0]
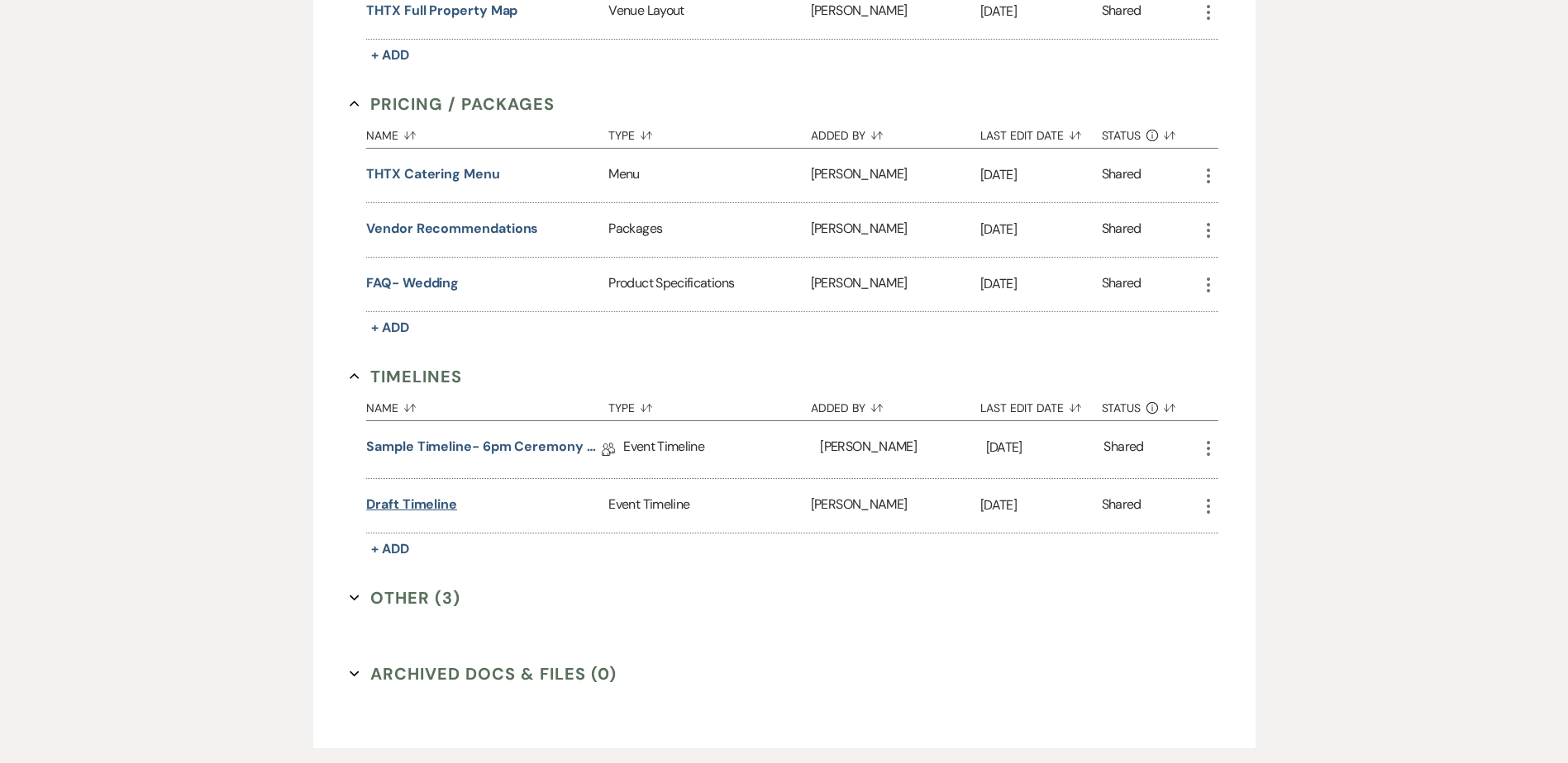
click at [393, 503] on button "Draft Timeline" at bounding box center [411, 504] width 91 height 20
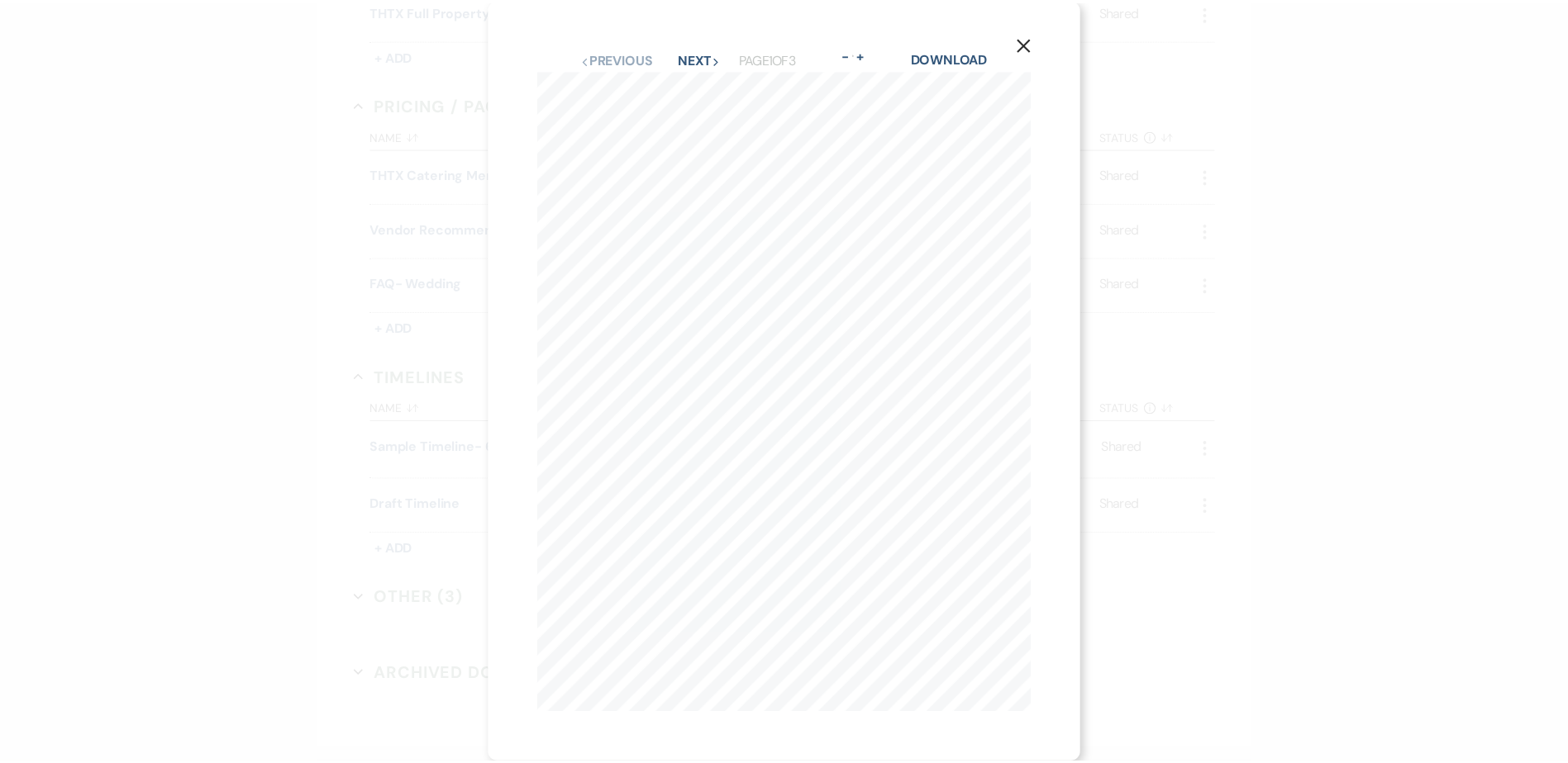
scroll to position [0, 0]
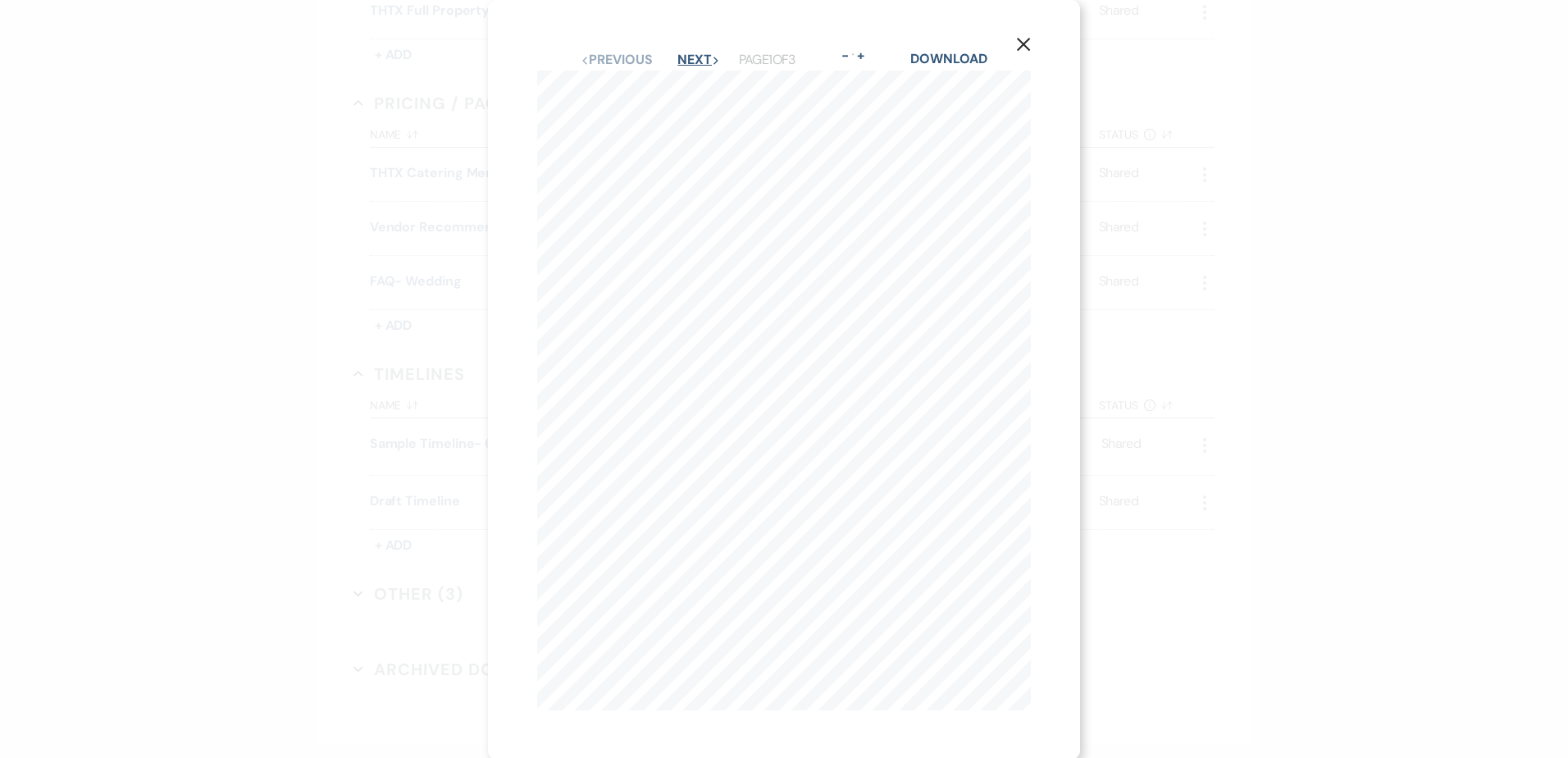
click at [683, 54] on button "Next Next" at bounding box center [699, 59] width 43 height 13
click at [688, 59] on button "Next Next" at bounding box center [699, 59] width 43 height 13
click at [626, 58] on button "Previous Previous" at bounding box center [616, 59] width 71 height 13
click at [690, 59] on button "Next Next" at bounding box center [699, 59] width 43 height 13
click at [615, 59] on button "Previous Previous" at bounding box center [616, 59] width 71 height 13
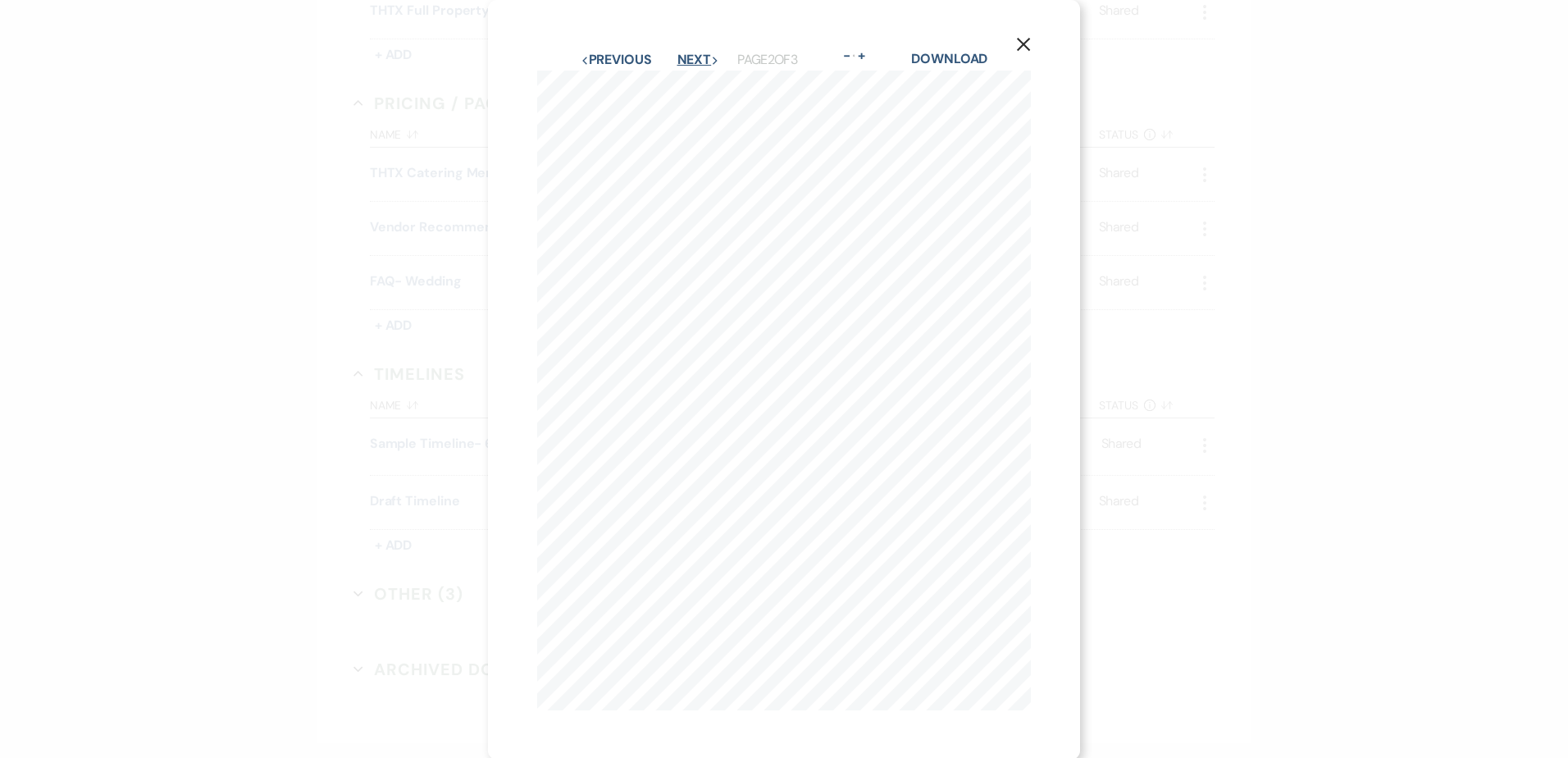
click at [693, 57] on button "Next Next" at bounding box center [699, 59] width 43 height 13
click at [613, 57] on button "Previous Previous" at bounding box center [616, 59] width 71 height 13
click at [1022, 43] on use "button" at bounding box center [1023, 45] width 13 height 13
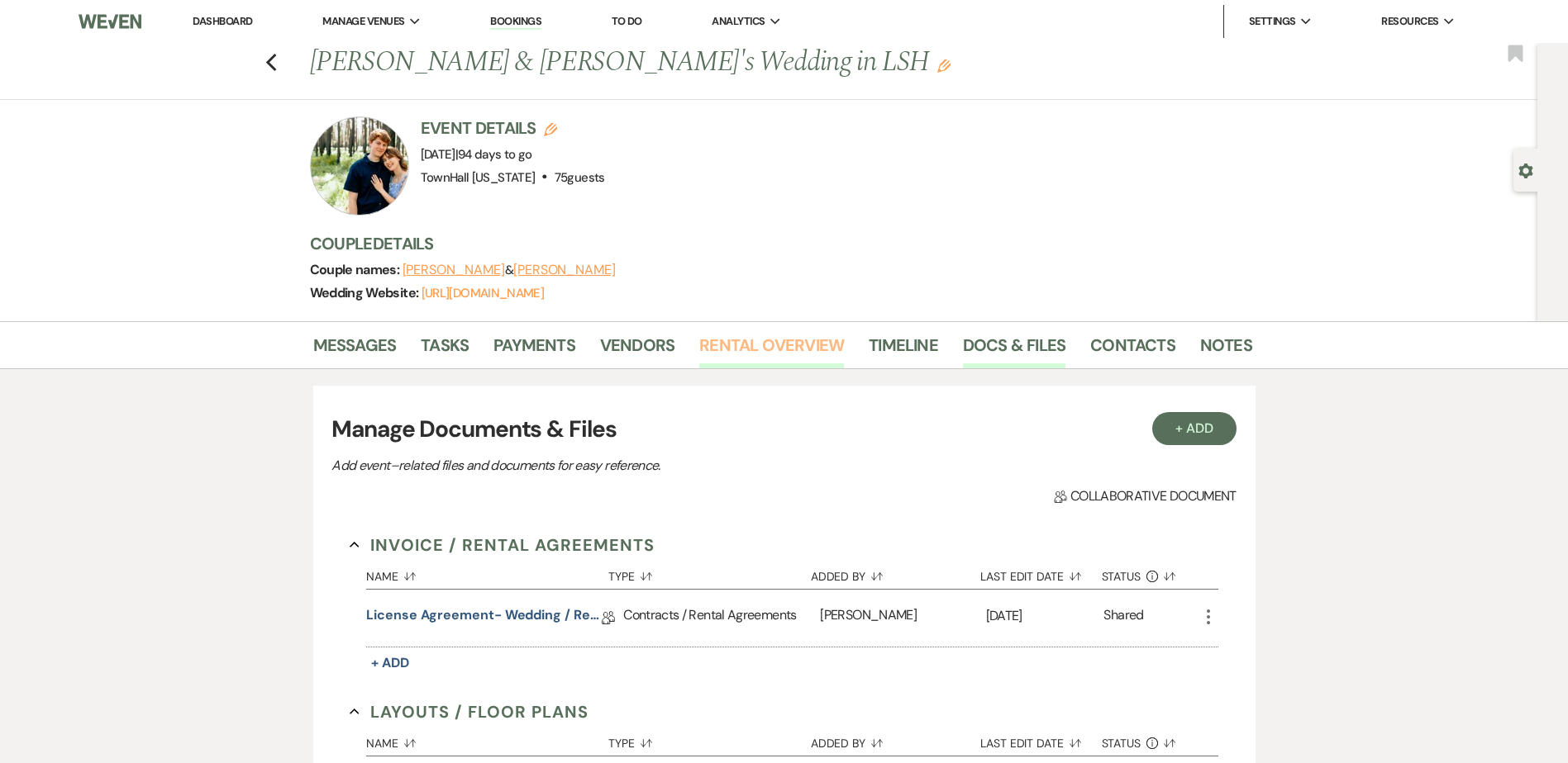
click at [733, 343] on link "Rental Overview" at bounding box center [771, 350] width 145 height 36
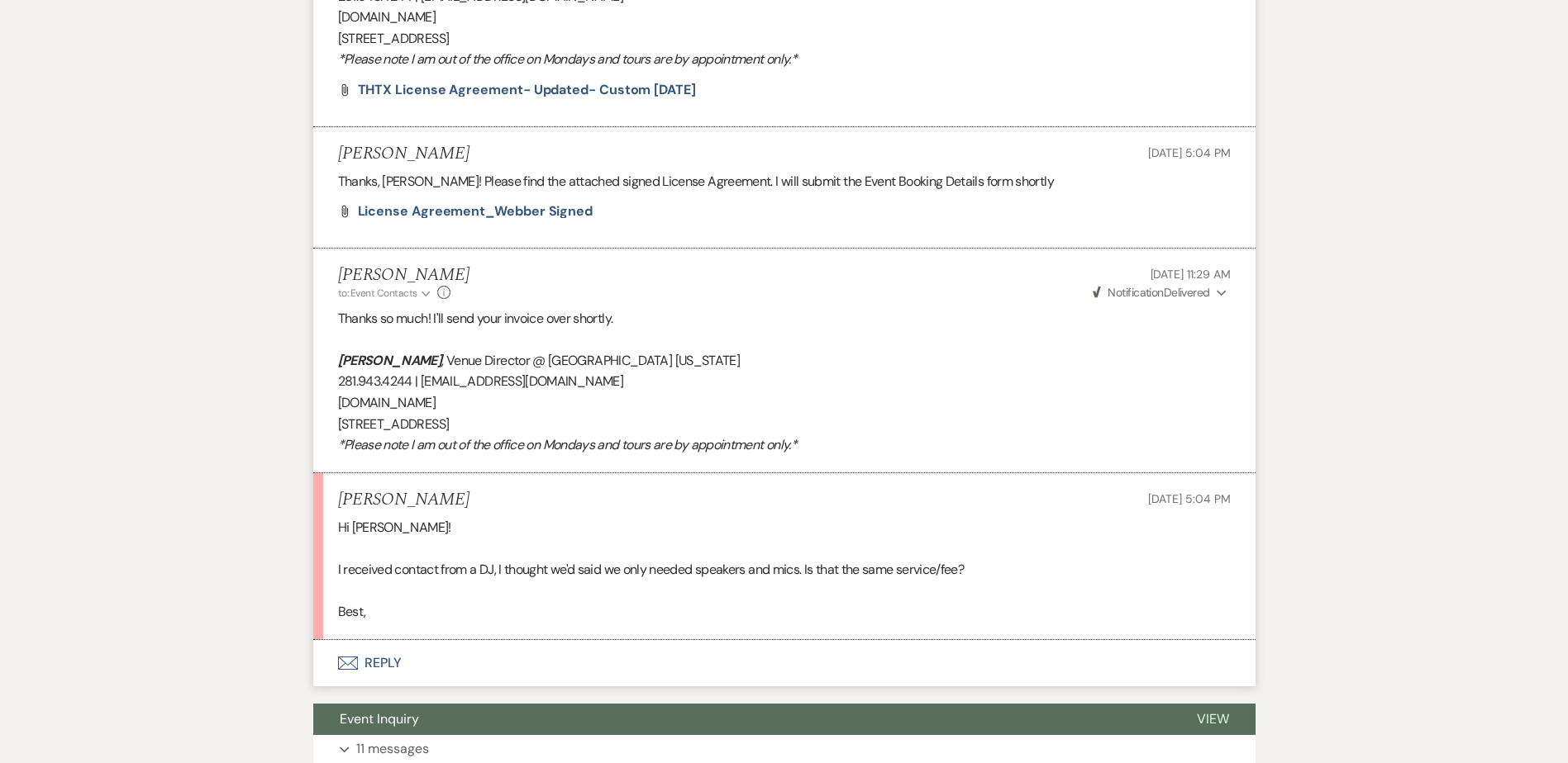
scroll to position [4194, 0]
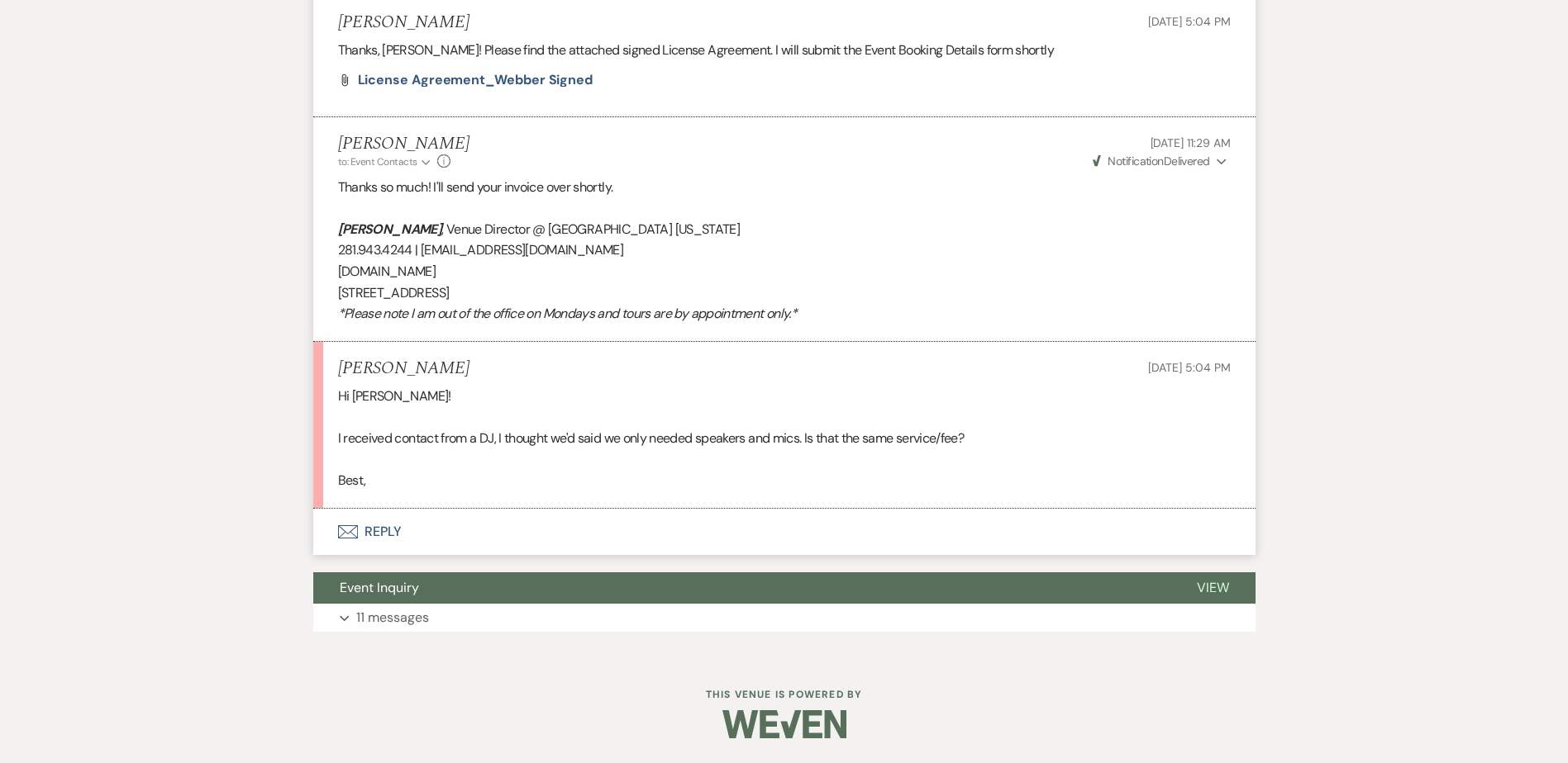
click at [379, 533] on button "Envelope Reply" at bounding box center [784, 531] width 942 height 46
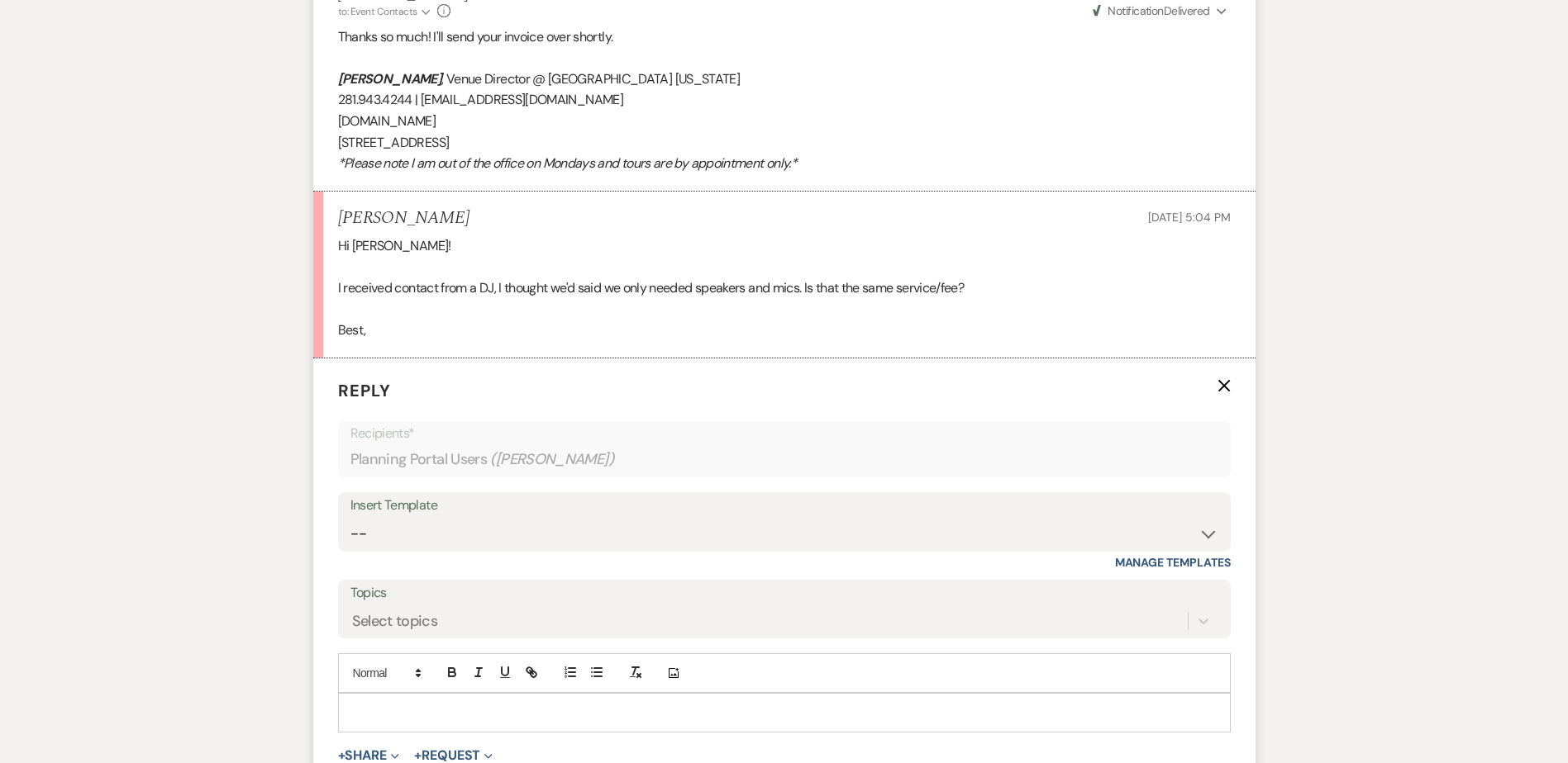
scroll to position [4524, 0]
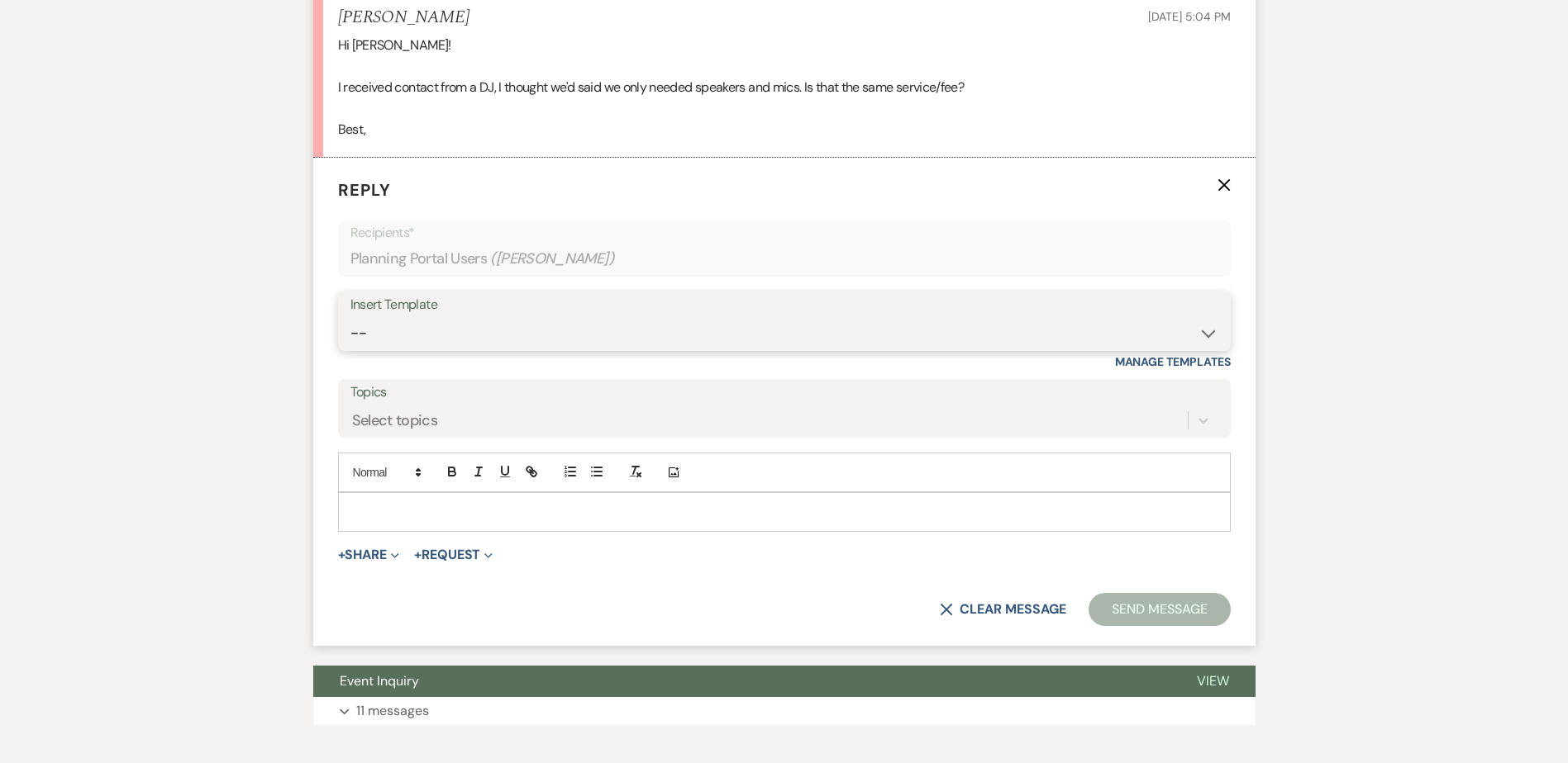
click at [362, 350] on select "-- Wedding Inquiry Follow Up: 2-3 days after initial lead- Avg Cost + Albums Th…" at bounding box center [784, 333] width 867 height 32
select select "1516"
click at [351, 338] on select "-- Wedding Inquiry Follow Up: 2-3 days after initial lead- Avg Cost + Albums Th…" at bounding box center [784, 333] width 867 height 32
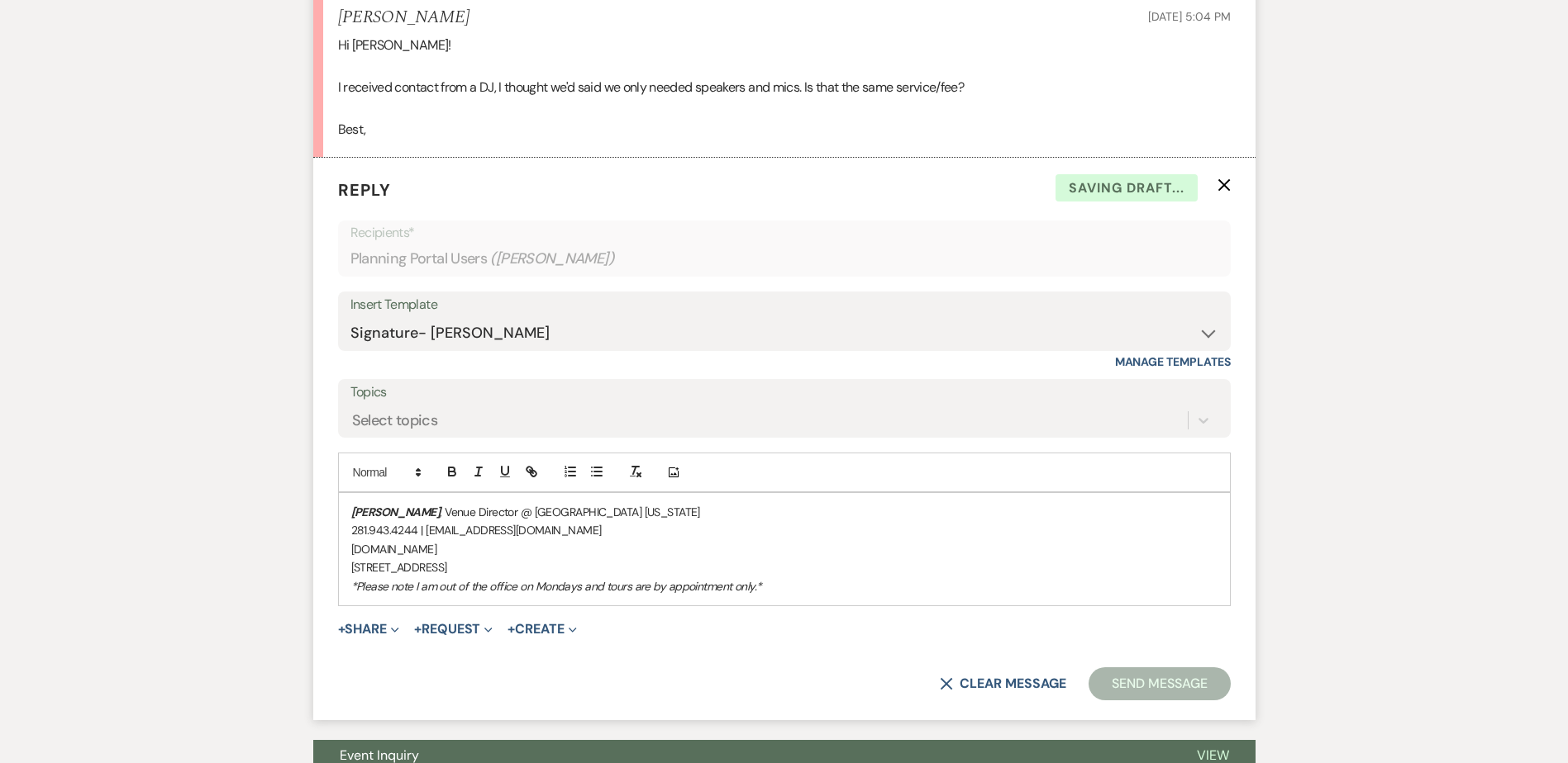
click at [351, 520] on em "[PERSON_NAME]" at bounding box center [395, 512] width 89 height 15
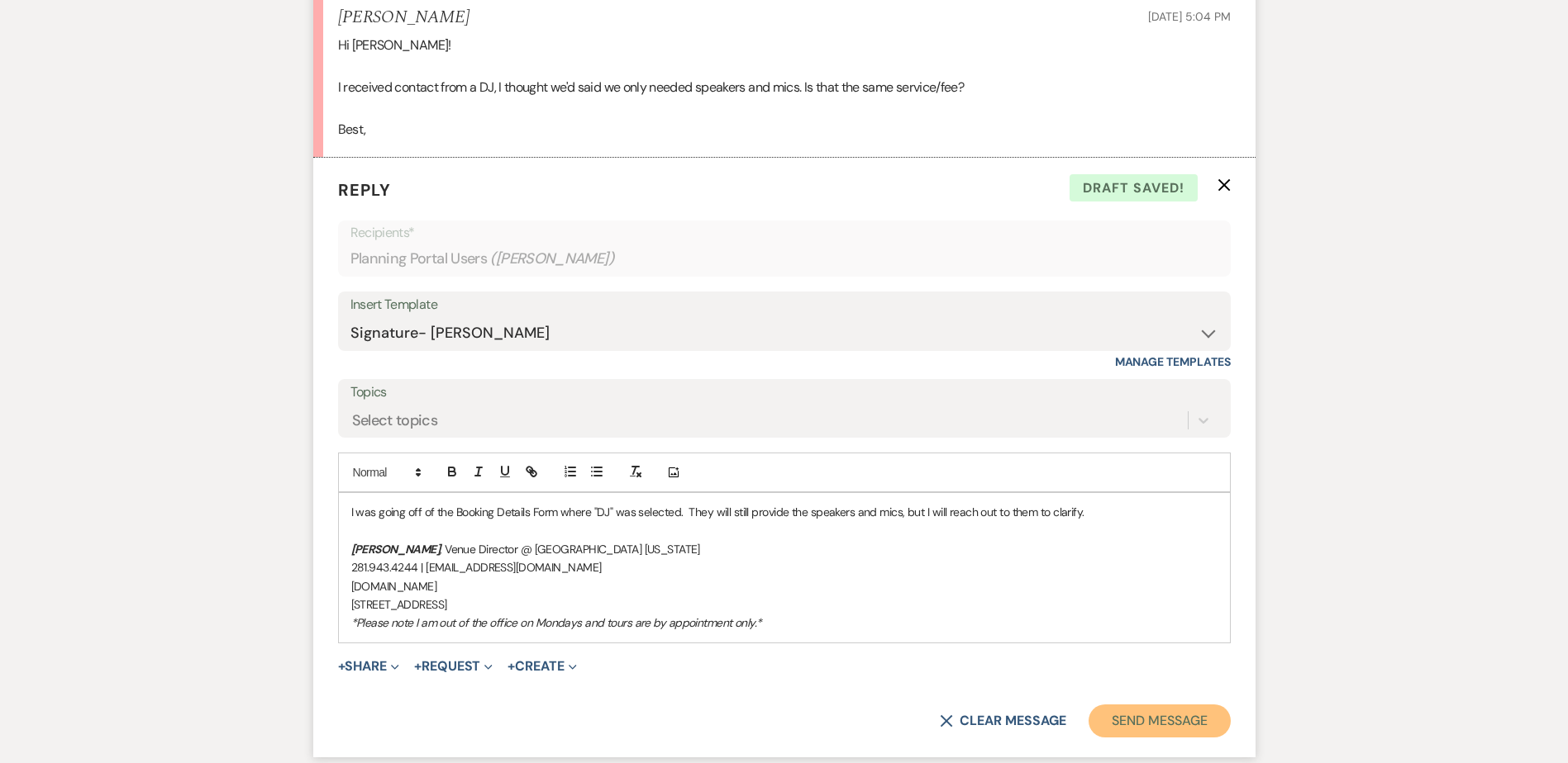
click at [1139, 738] on button "Send Message" at bounding box center [1158, 720] width 141 height 33
